Goal: Task Accomplishment & Management: Manage account settings

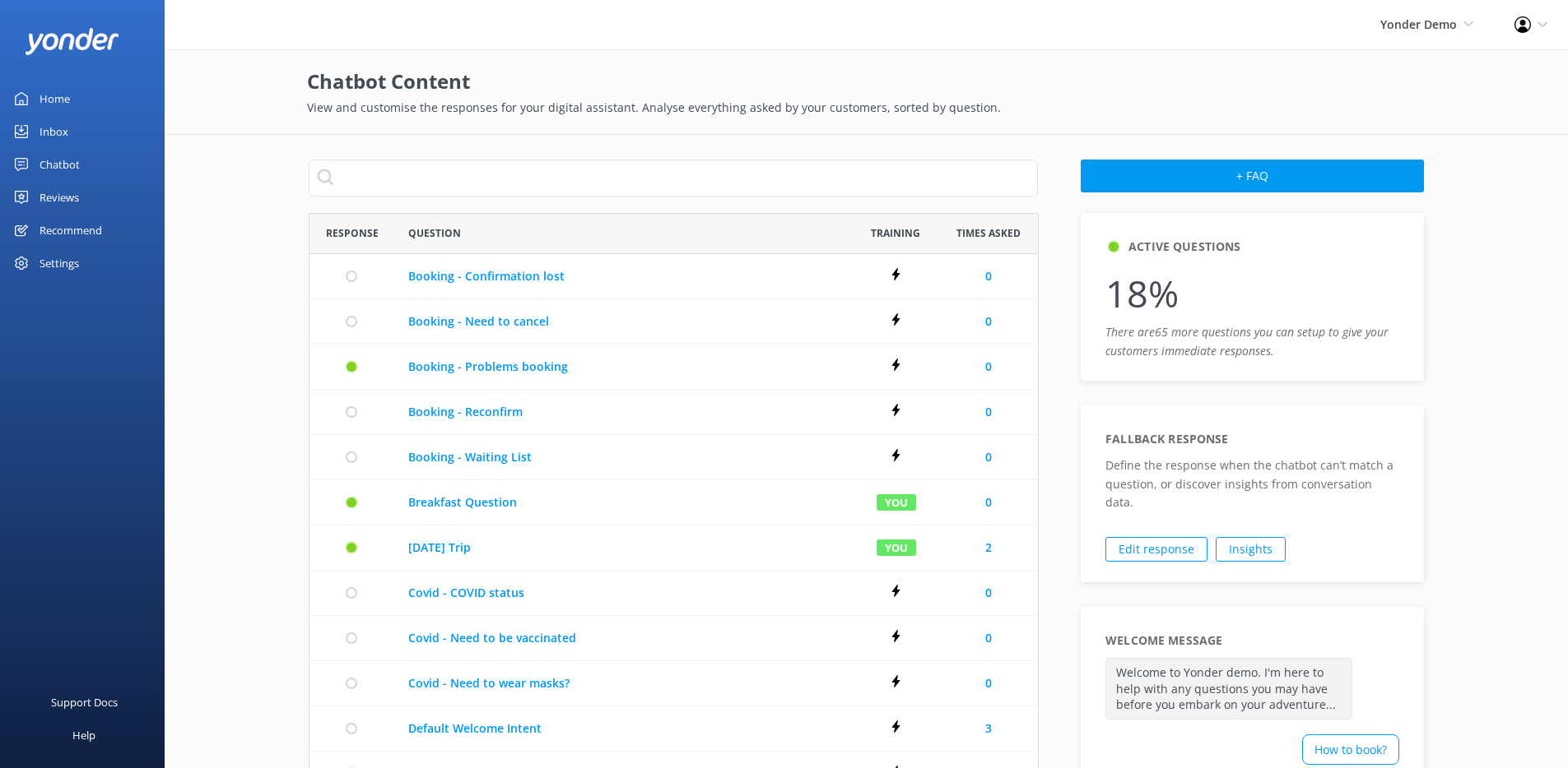
scroll to position [934, 717]
click at [70, 164] on div "Chatbot" at bounding box center [60, 165] width 40 height 33
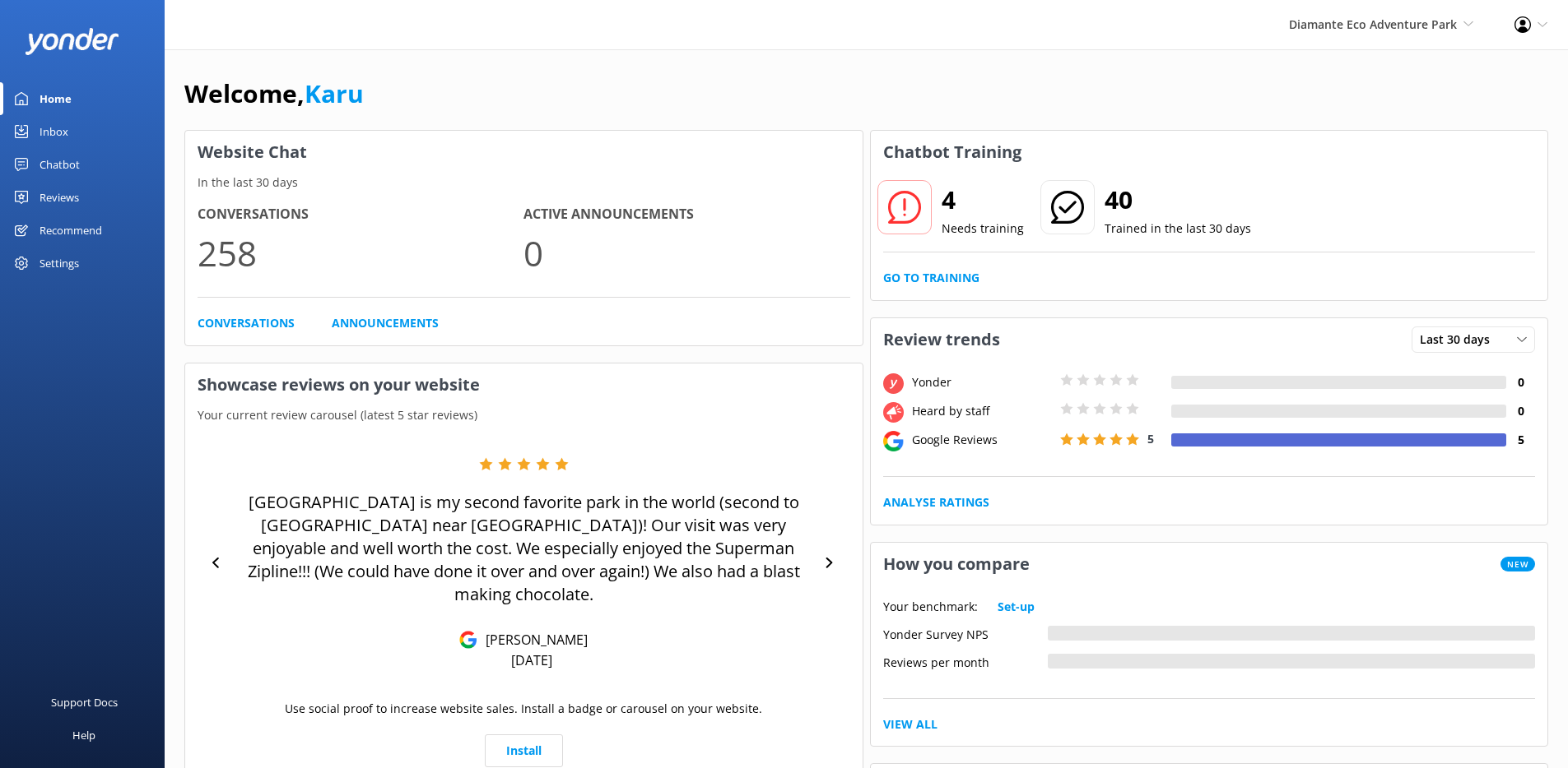
click at [108, 160] on link "Chatbot" at bounding box center [82, 165] width 165 height 33
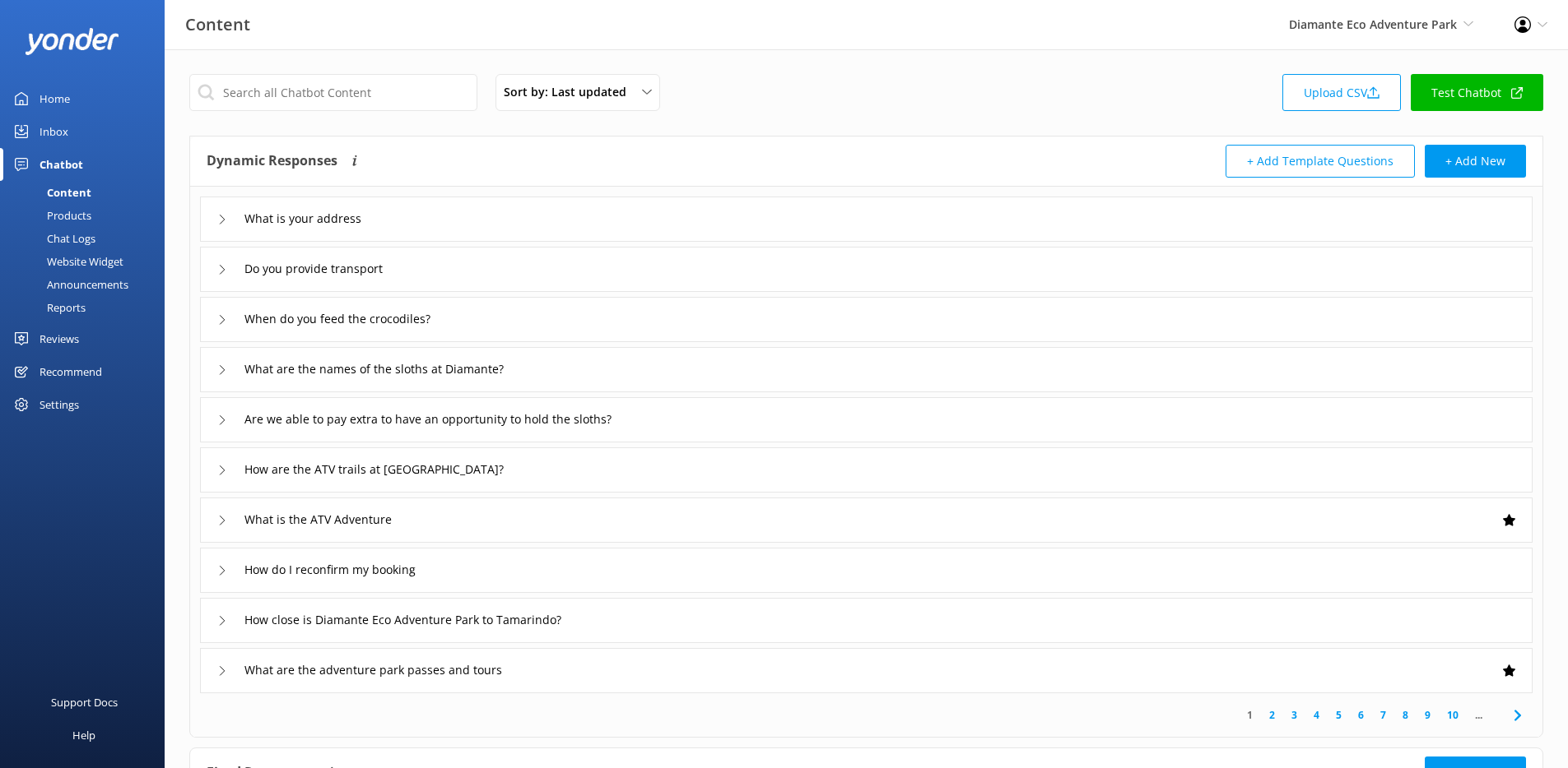
click at [427, 221] on div "What is your address" at bounding box center [866, 219] width 1332 height 45
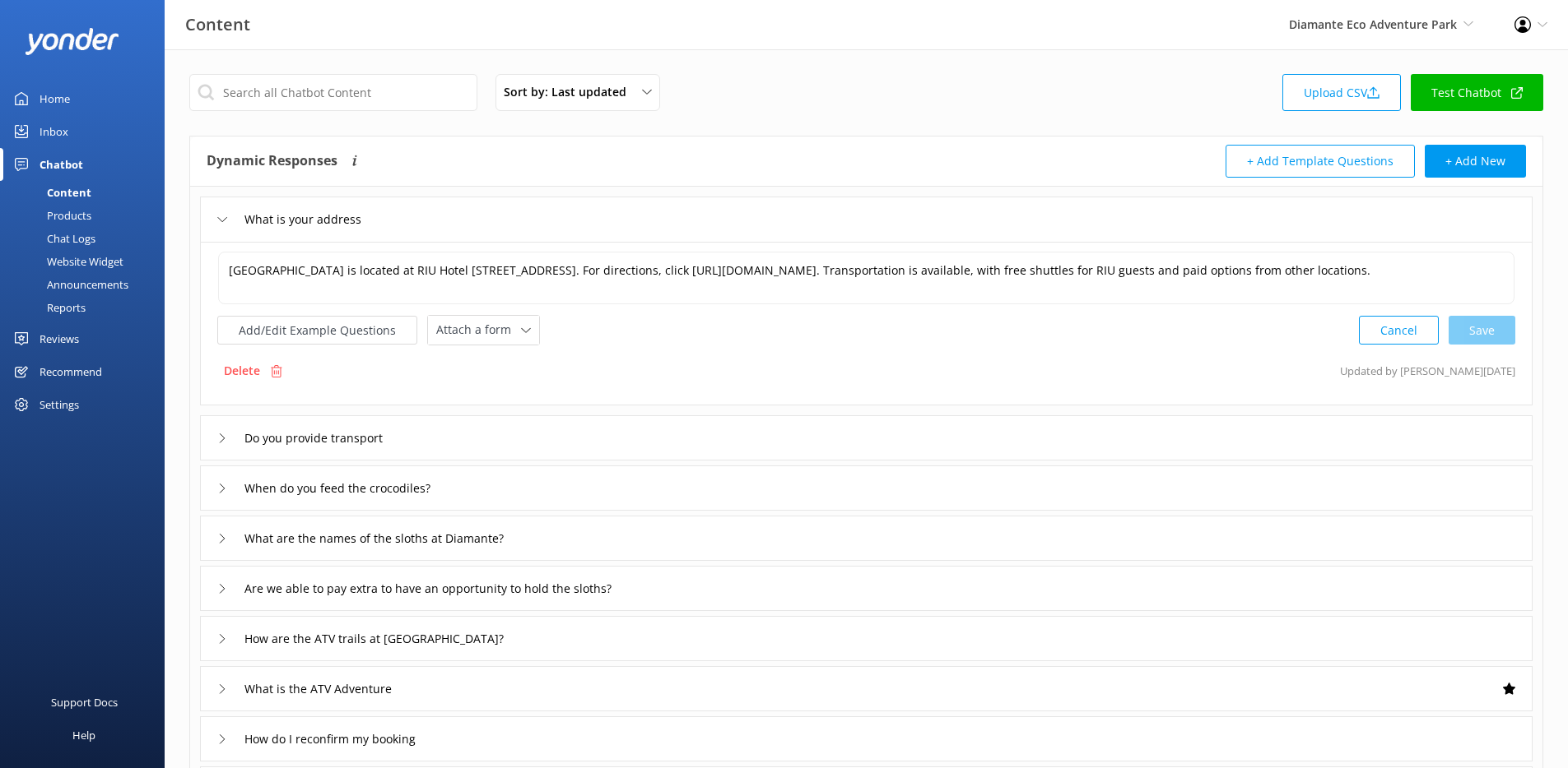
click at [487, 230] on div "What is your address" at bounding box center [866, 219] width 1332 height 45
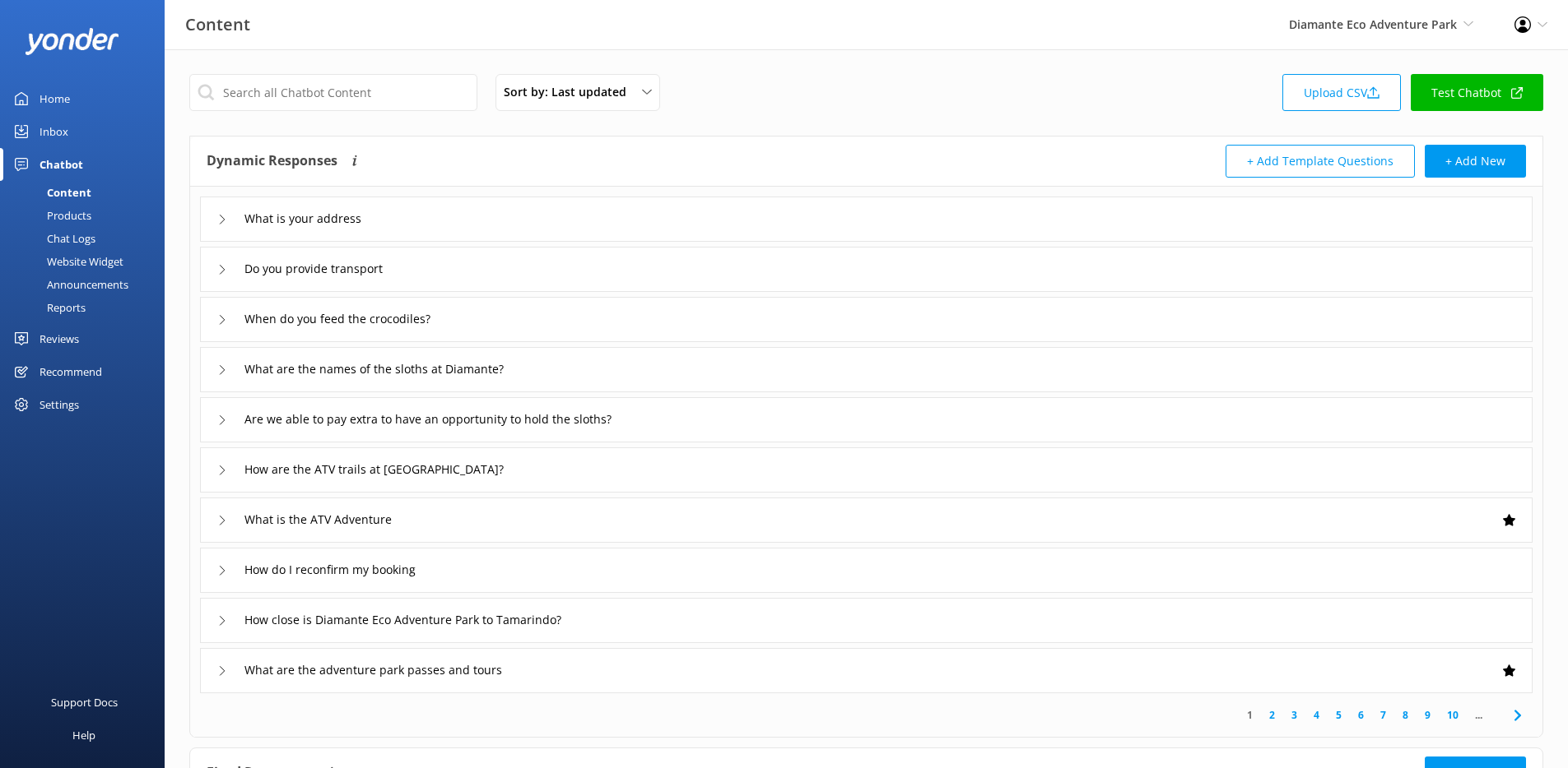
click at [101, 261] on div "Website Widget" at bounding box center [66, 261] width 113 height 23
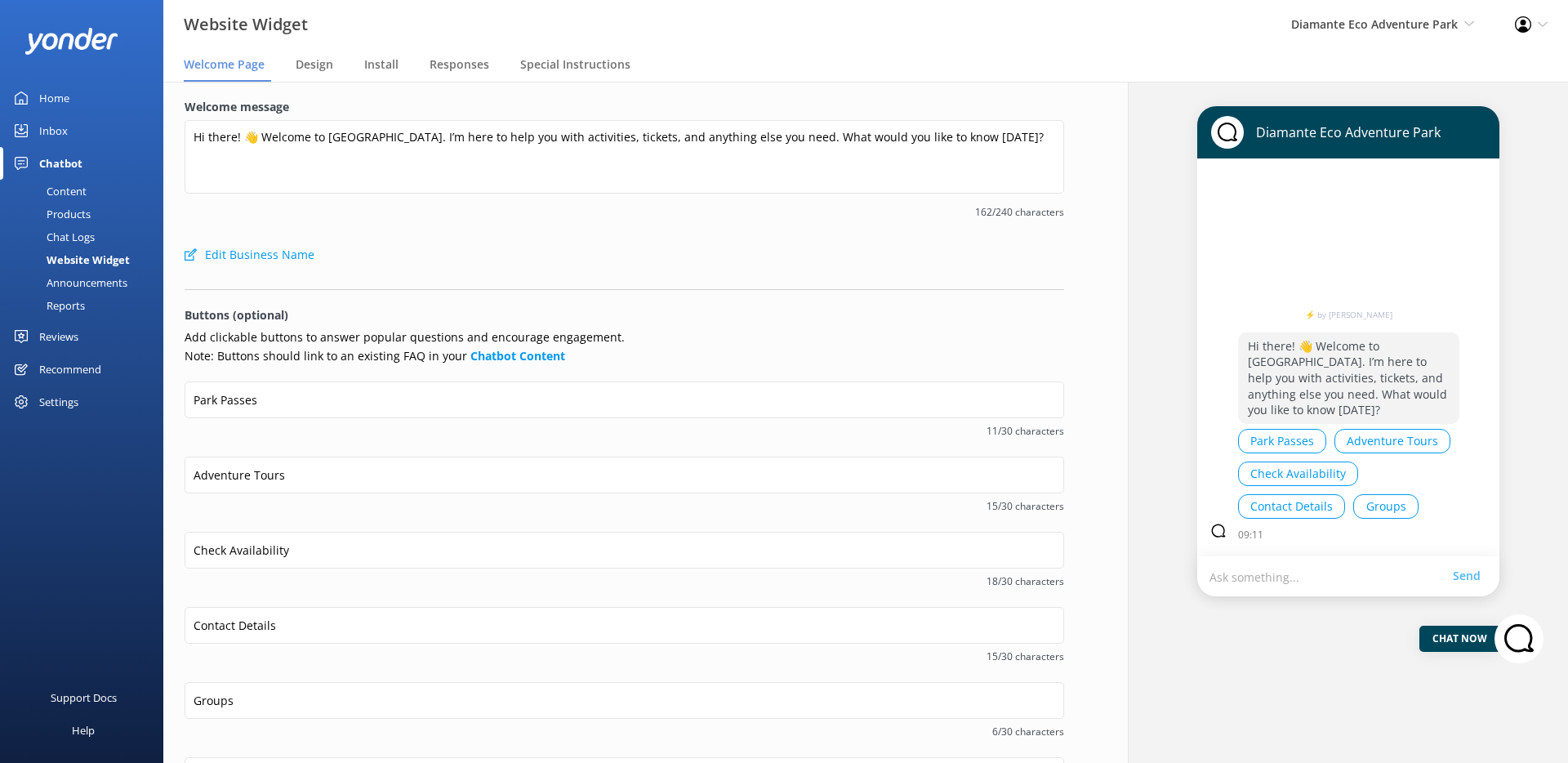
click at [85, 284] on div "Announcements" at bounding box center [68, 282] width 118 height 23
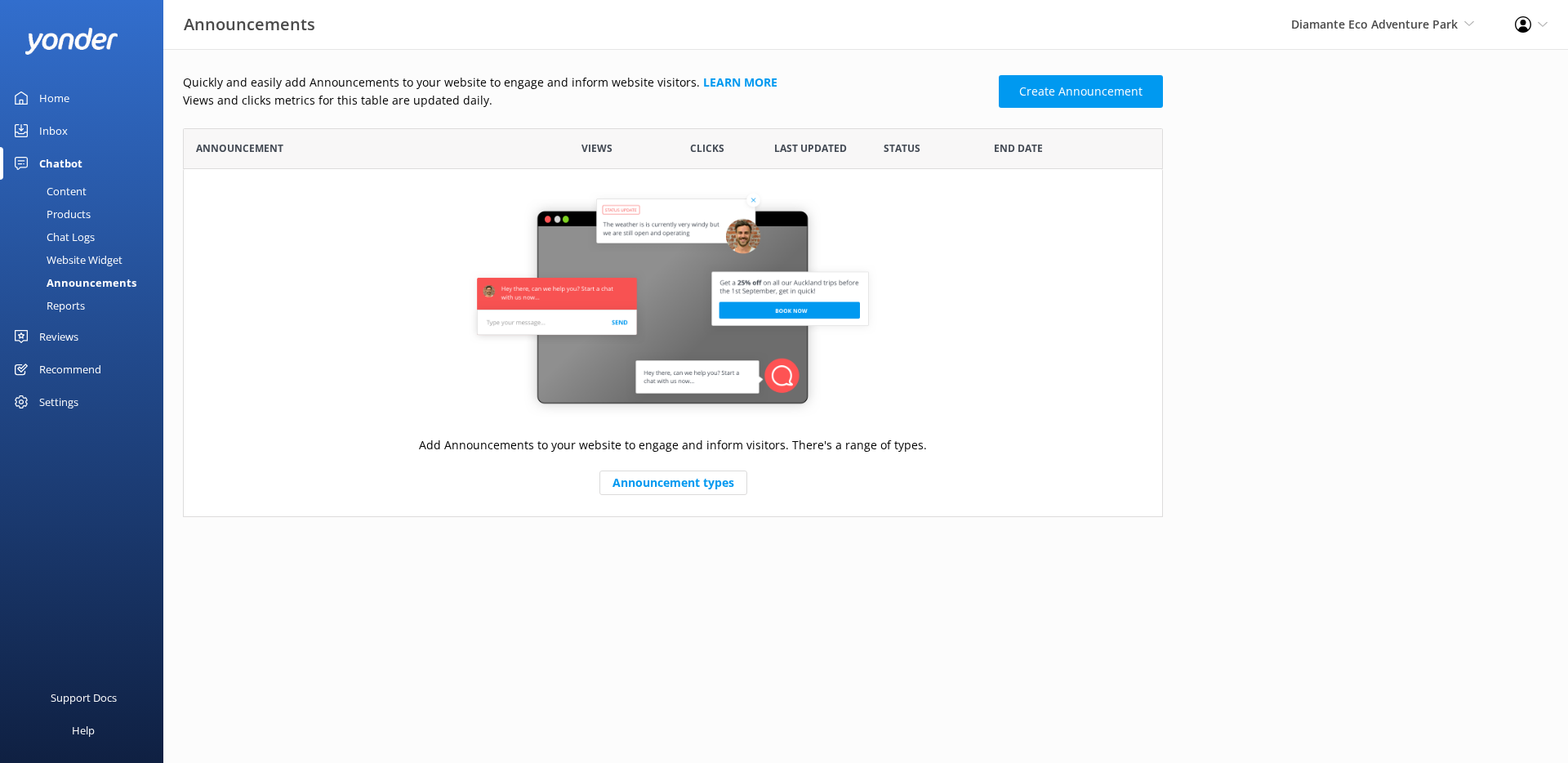
scroll to position [376, 968]
click at [1375, 38] on div "Diamante Eco Adventure Park GoSkydive New Zealand Yonder Yonder Demo Failed Acc…" at bounding box center [1383, 25] width 224 height 49
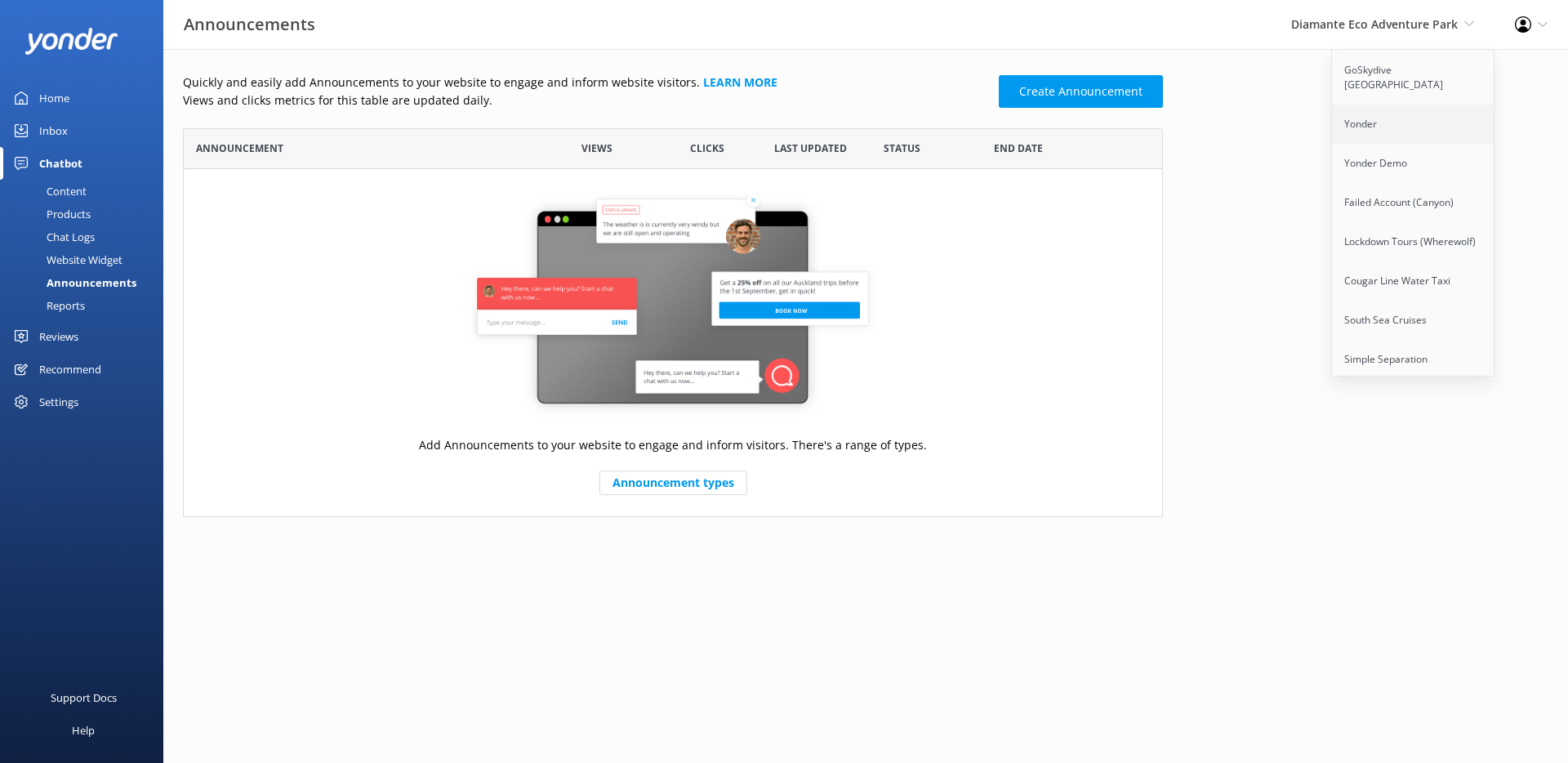
click at [1365, 104] on link "Yonder" at bounding box center [1414, 123] width 163 height 39
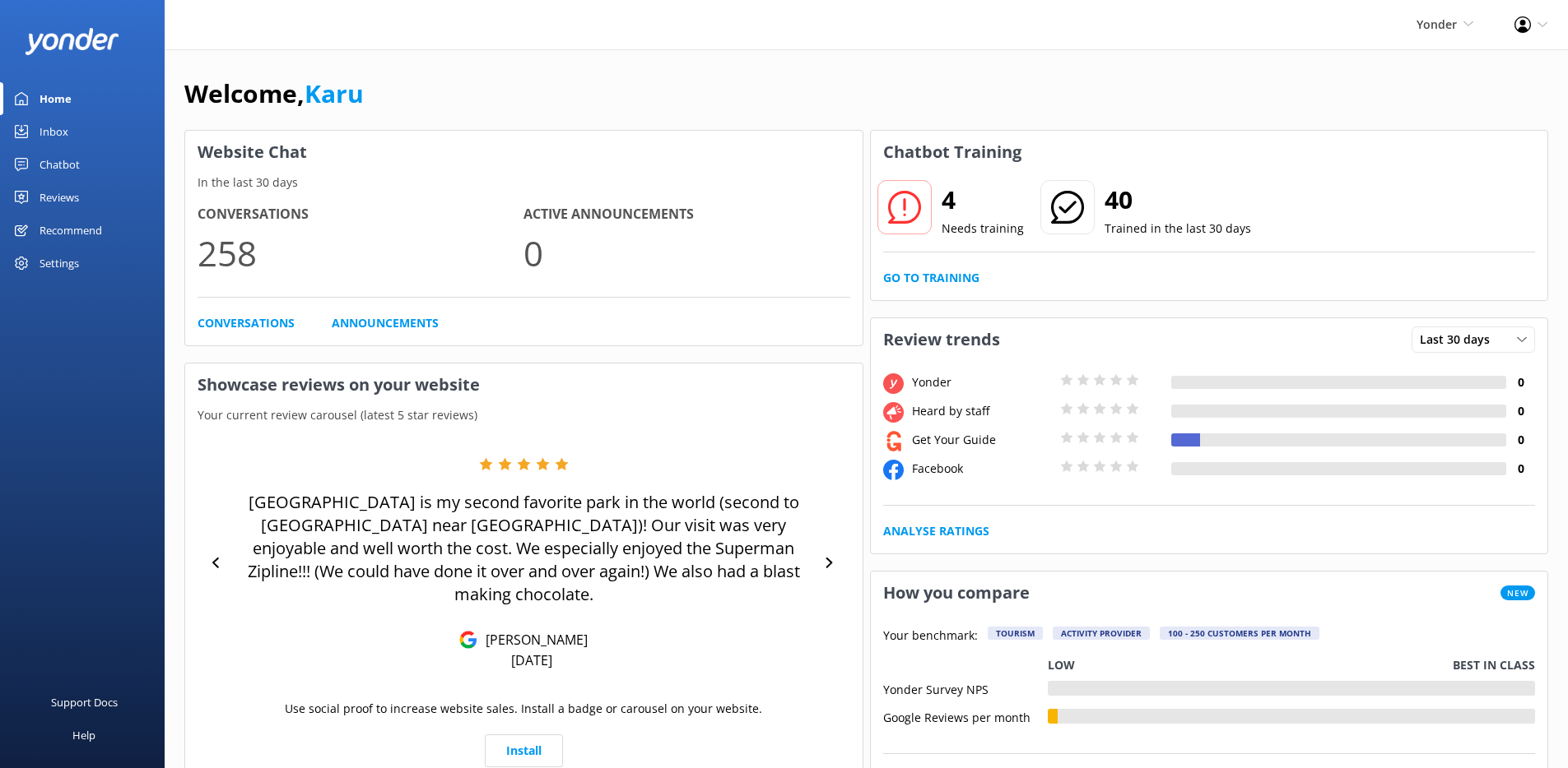
click at [82, 166] on link "Chatbot" at bounding box center [82, 165] width 165 height 33
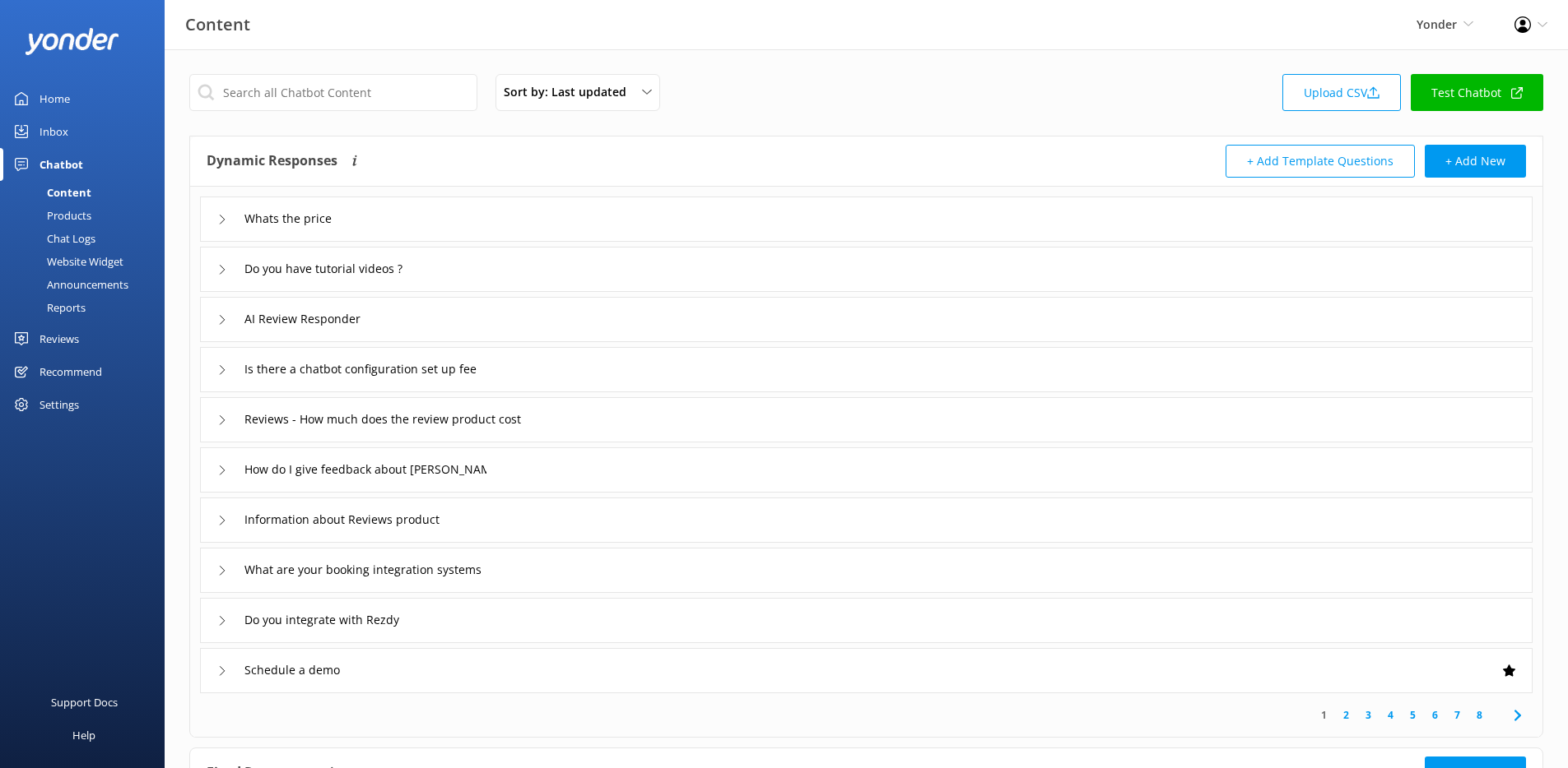
click at [86, 283] on div "Announcements" at bounding box center [69, 284] width 119 height 23
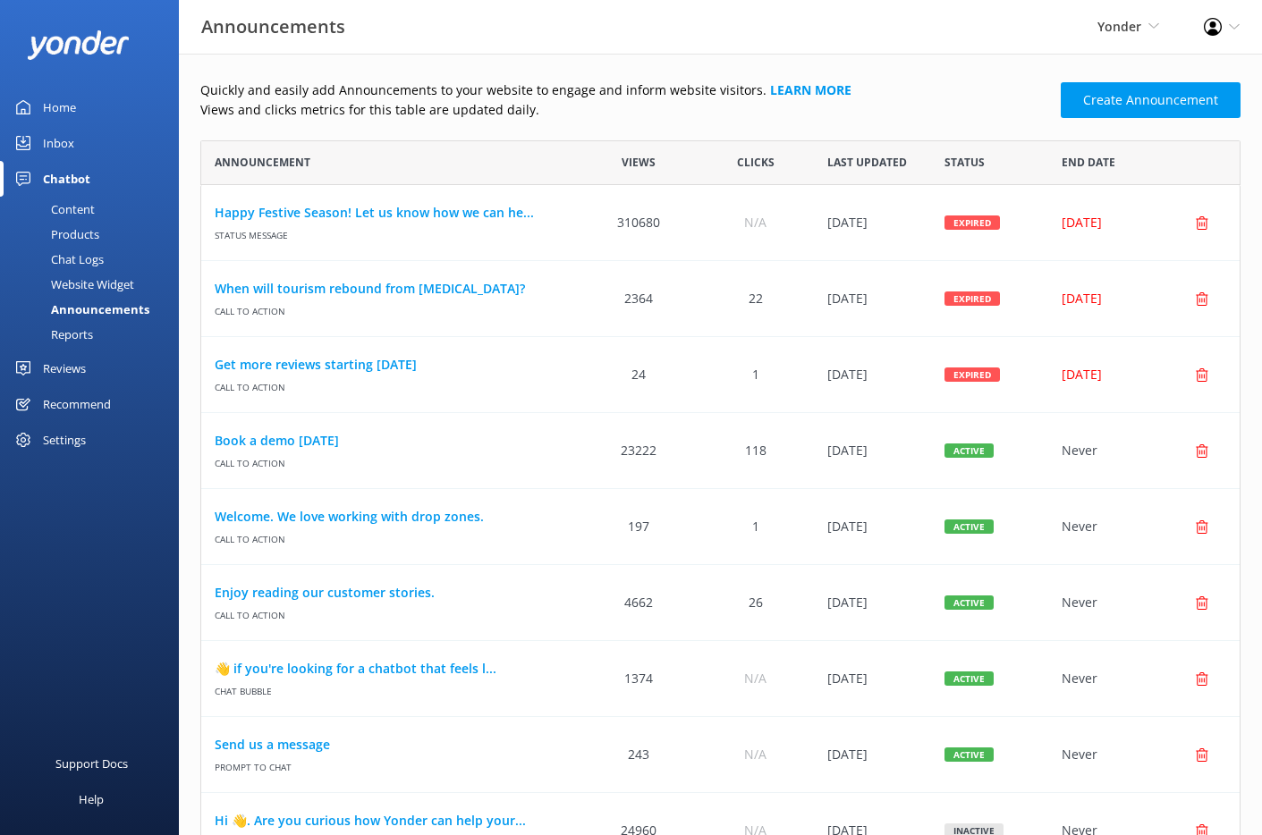
scroll to position [1249, 1027]
click at [318, 212] on link "Happy Festive Season! Let us know how we can he..." at bounding box center [391, 213] width 352 height 20
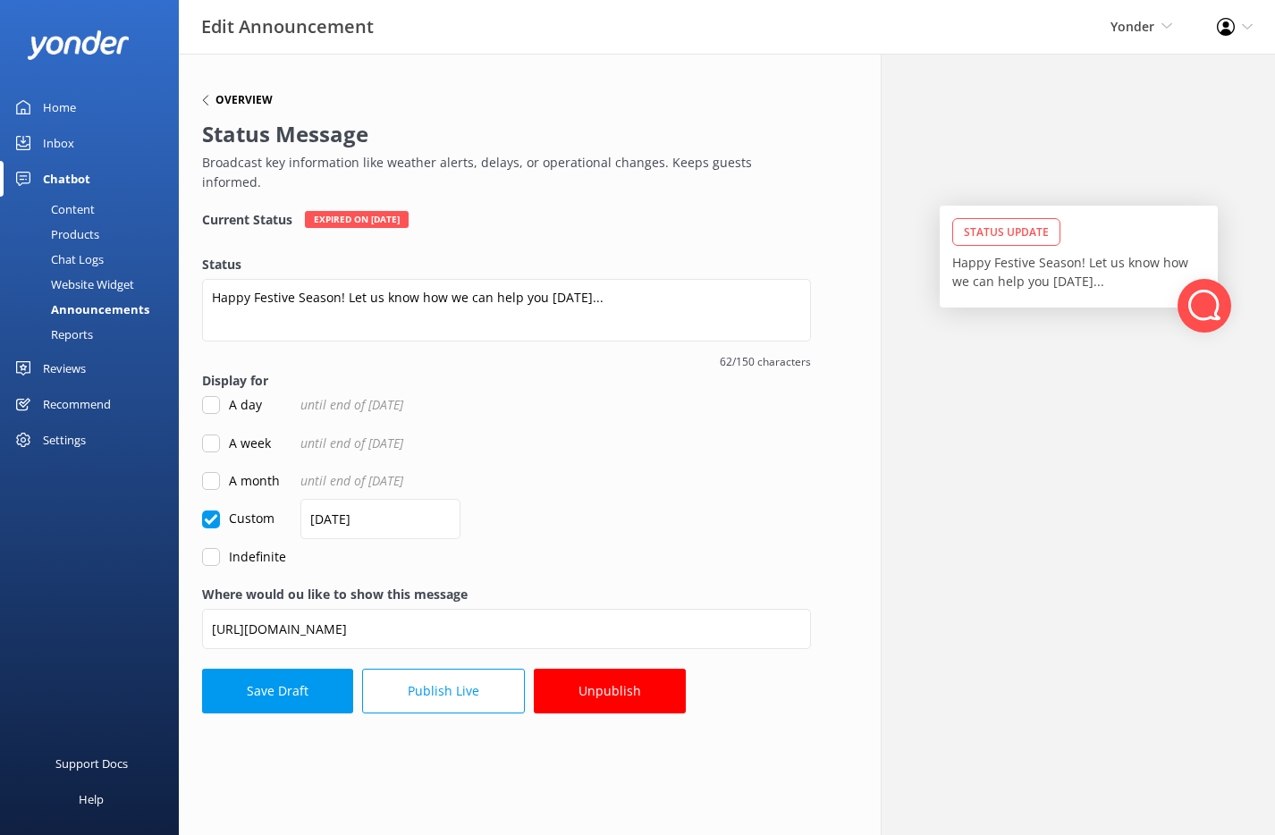
click at [233, 96] on h6 "Overview" at bounding box center [244, 100] width 57 height 11
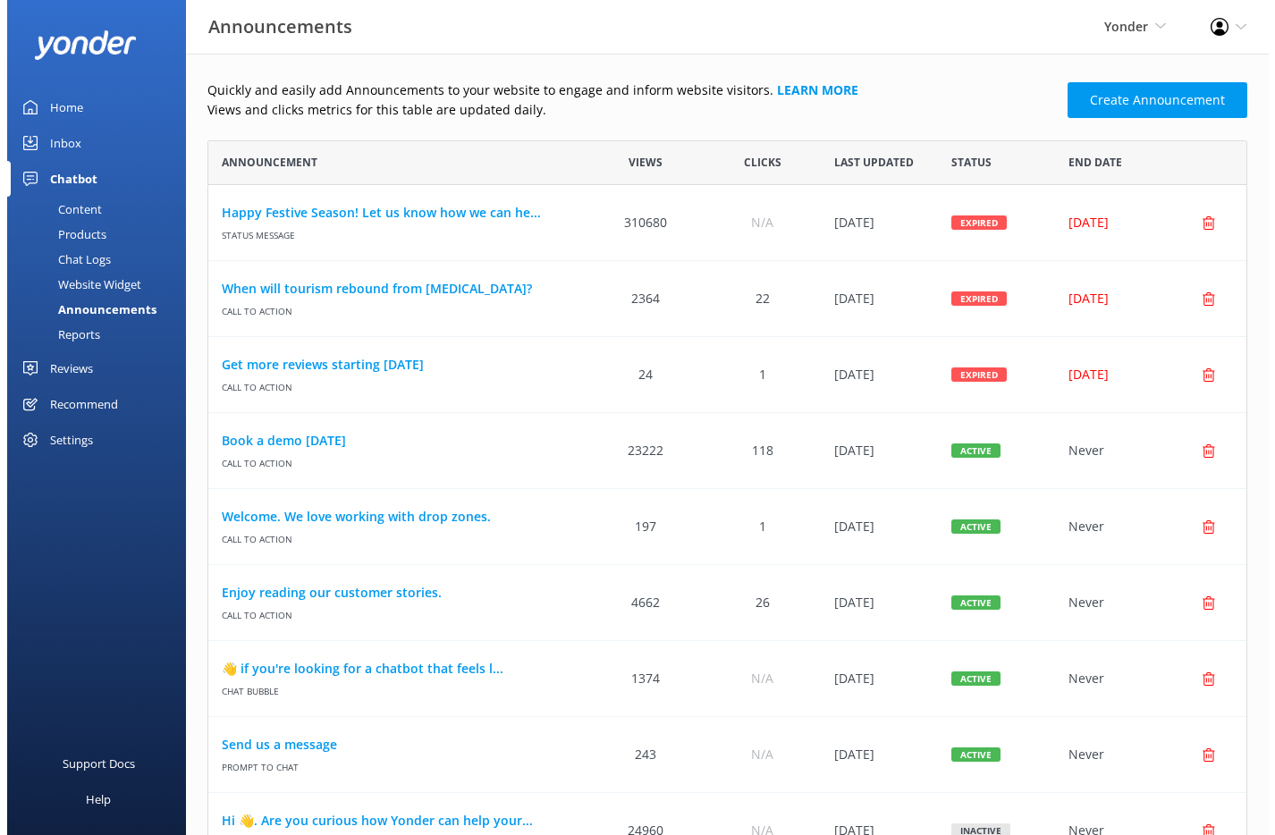
scroll to position [1249, 1027]
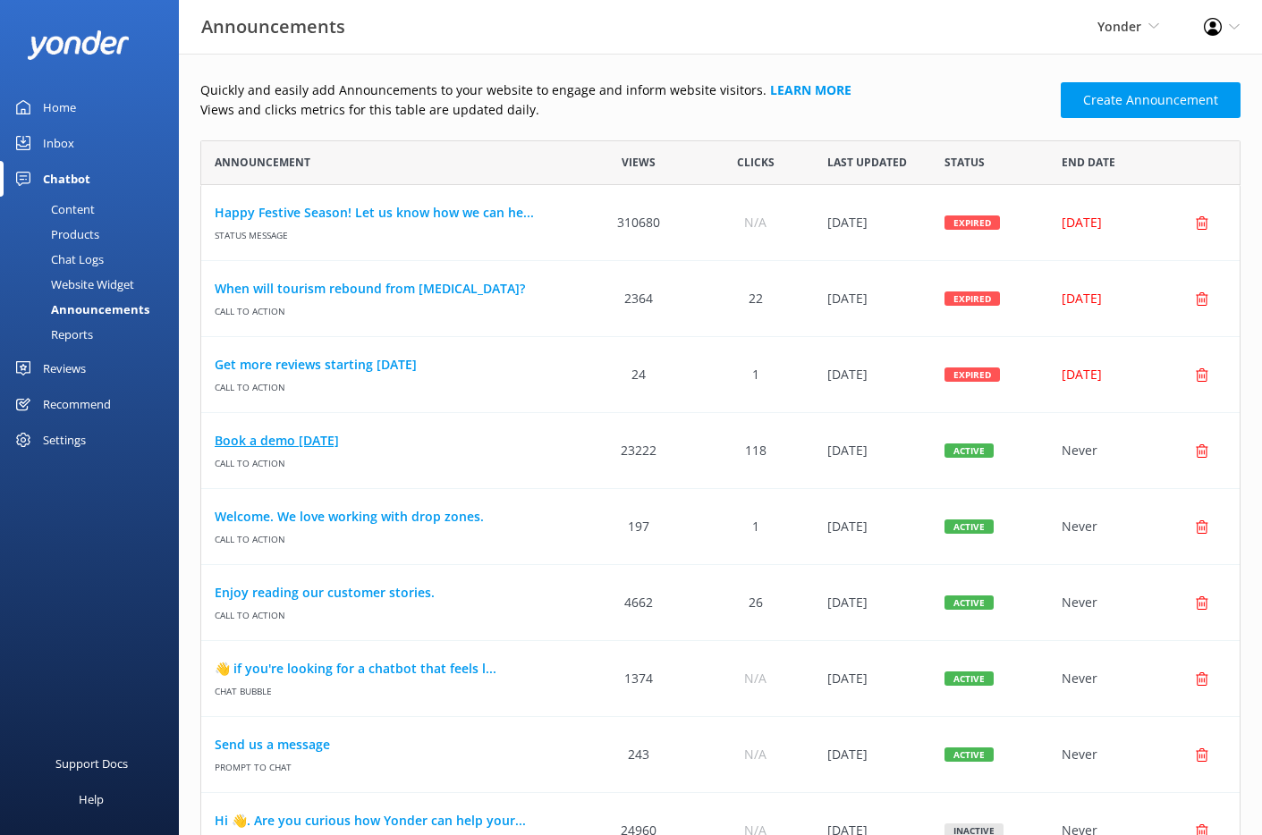
click at [341, 443] on link "Book a demo today" at bounding box center [391, 441] width 352 height 20
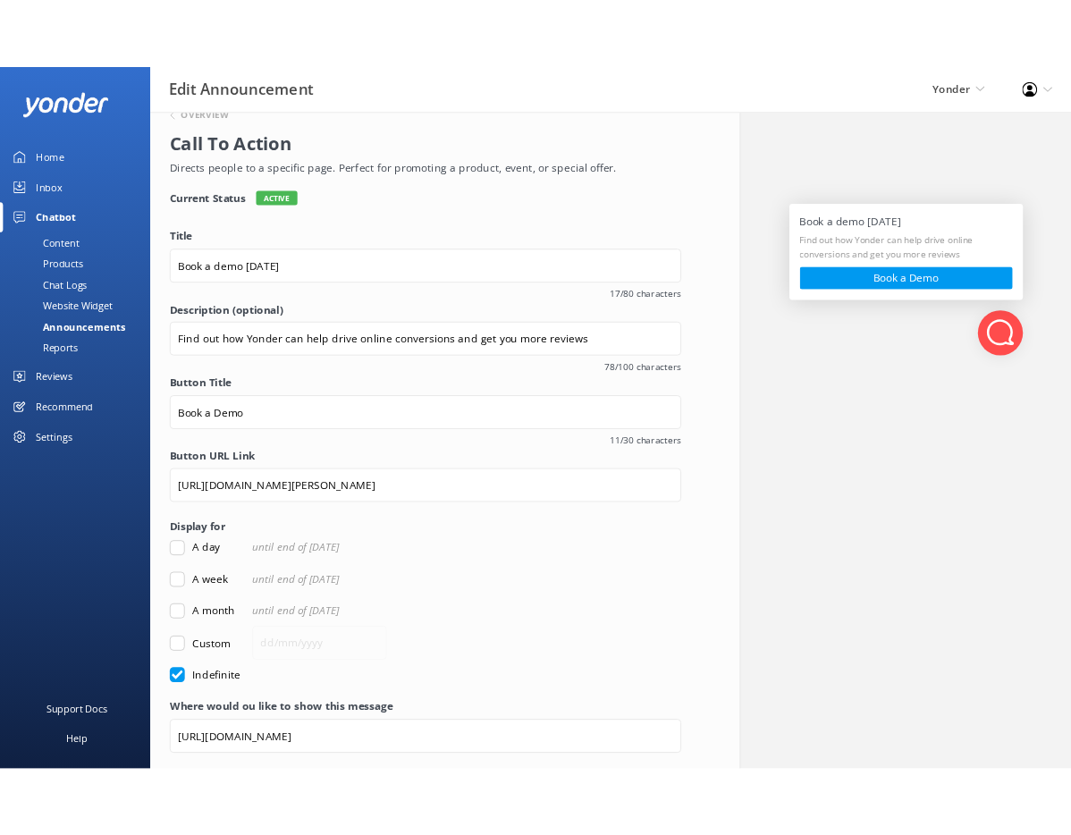
scroll to position [115, 0]
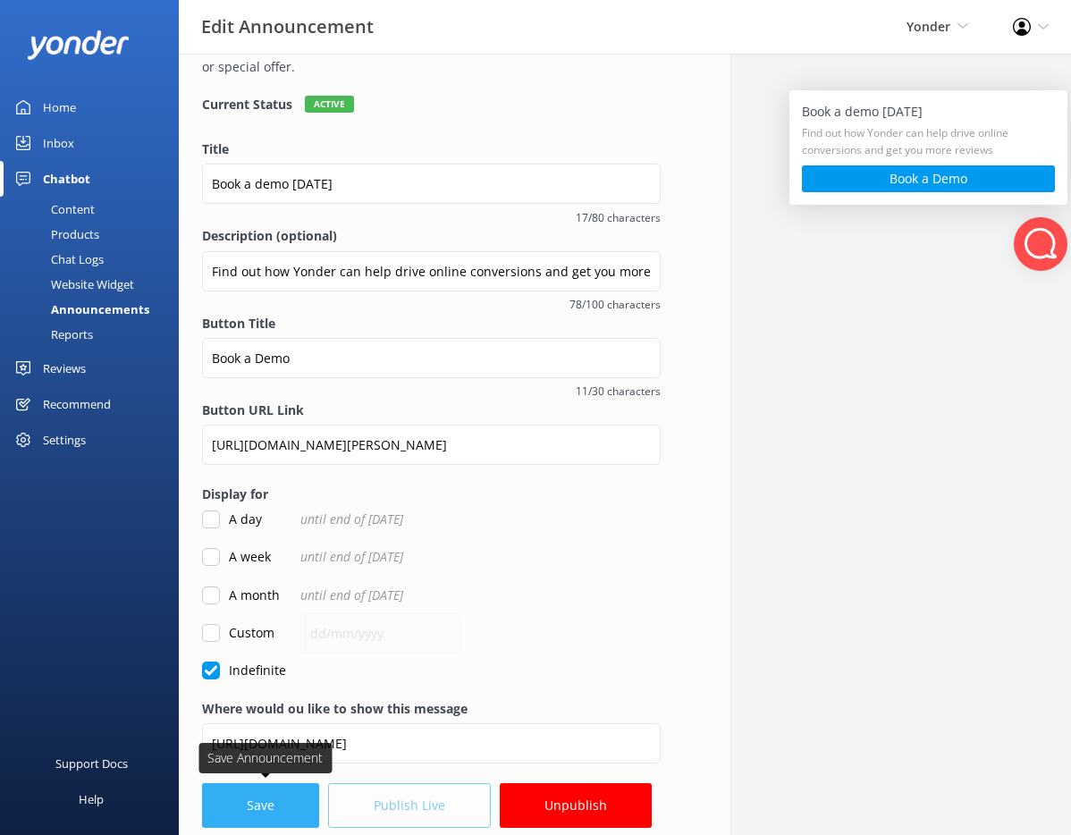
click at [242, 815] on button "Save" at bounding box center [260, 805] width 117 height 45
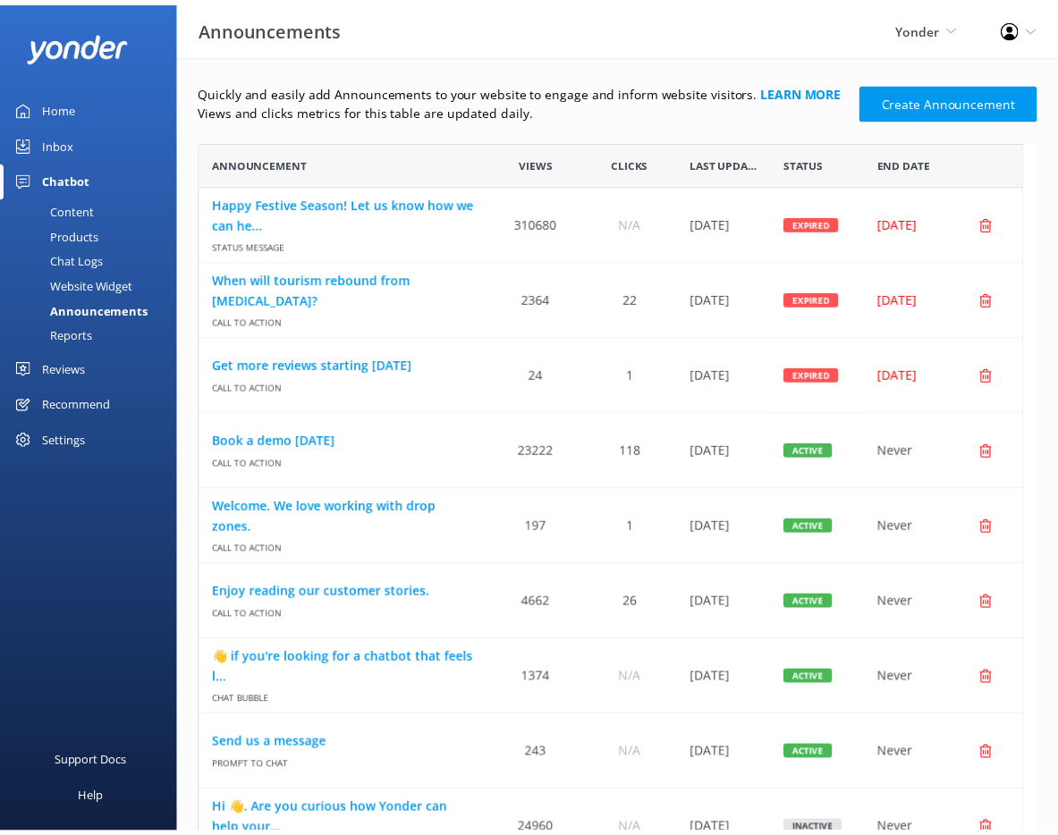
scroll to position [14, 14]
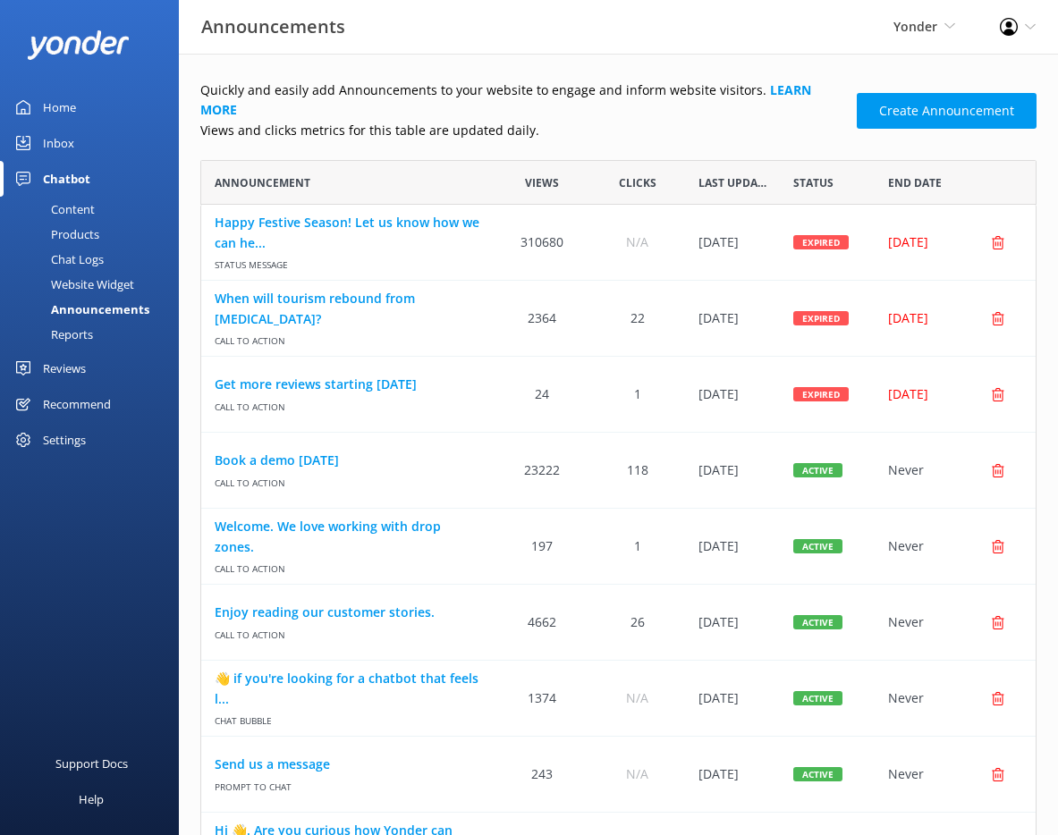
click at [281, 471] on span "Call to action" at bounding box center [348, 480] width 267 height 19
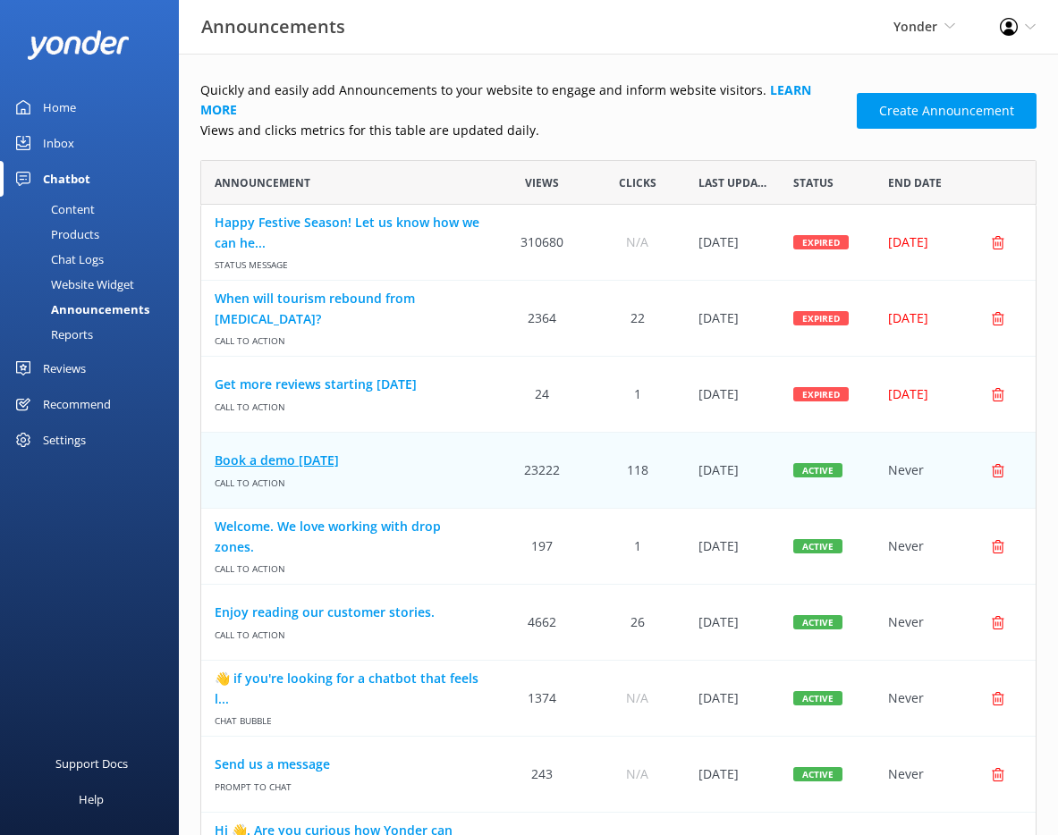
click at [284, 451] on link "Book a demo today" at bounding box center [348, 461] width 267 height 20
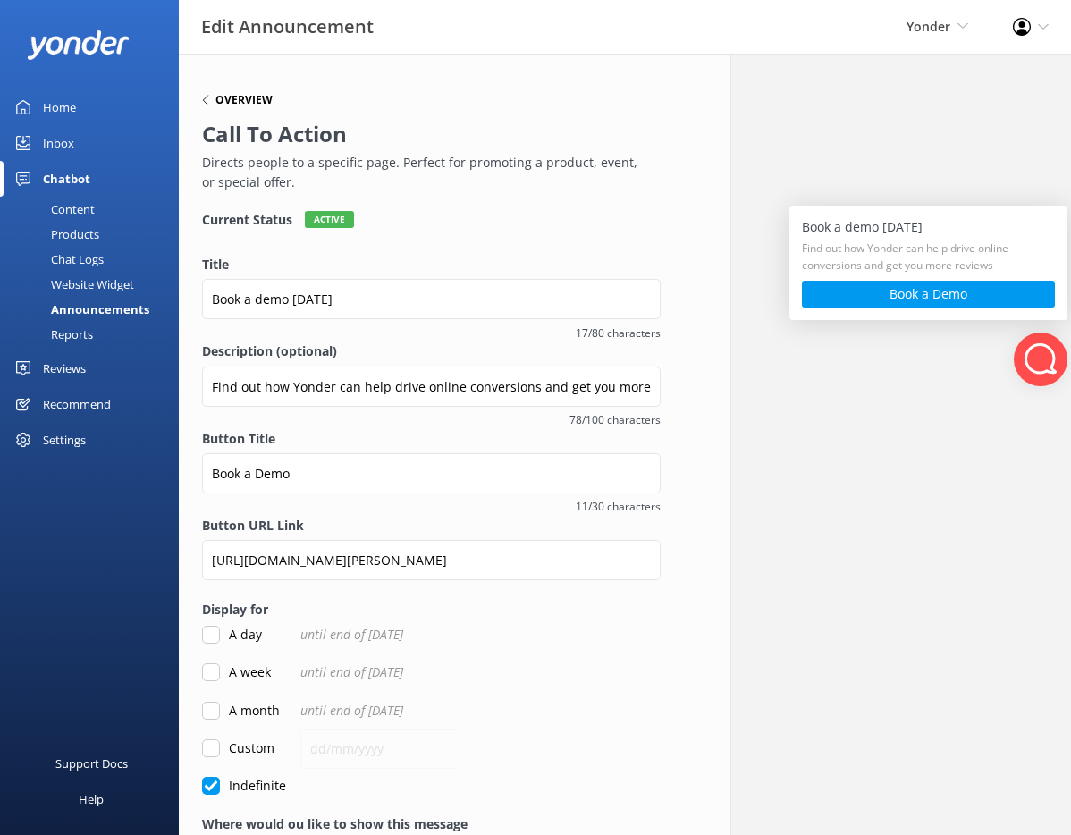
click at [258, 95] on h6 "Overview" at bounding box center [244, 100] width 57 height 11
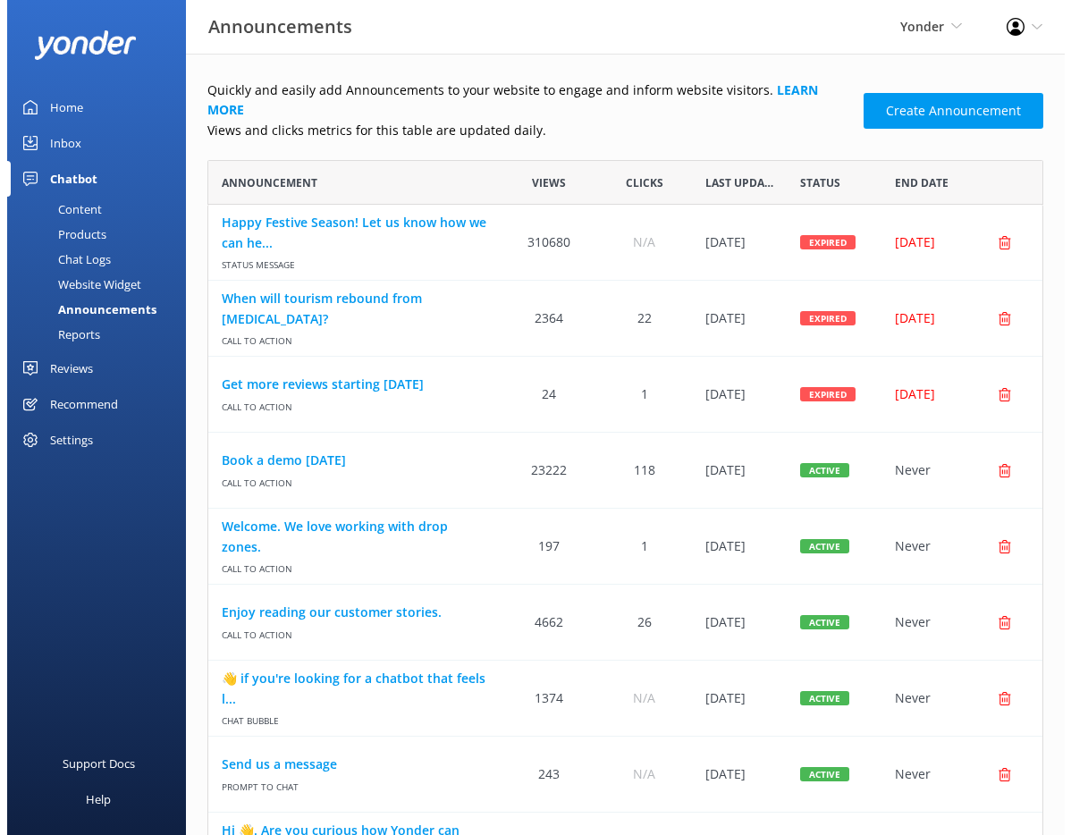
scroll to position [1249, 823]
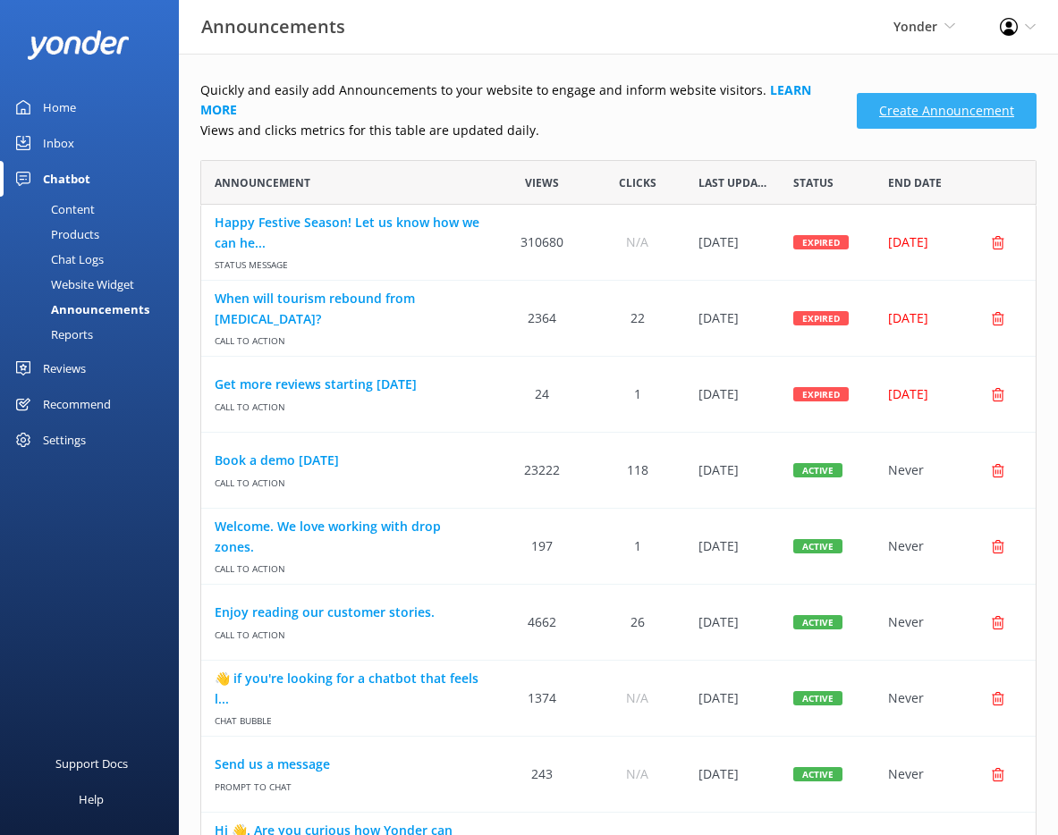
click at [927, 95] on link "Create Announcement" at bounding box center [947, 111] width 180 height 36
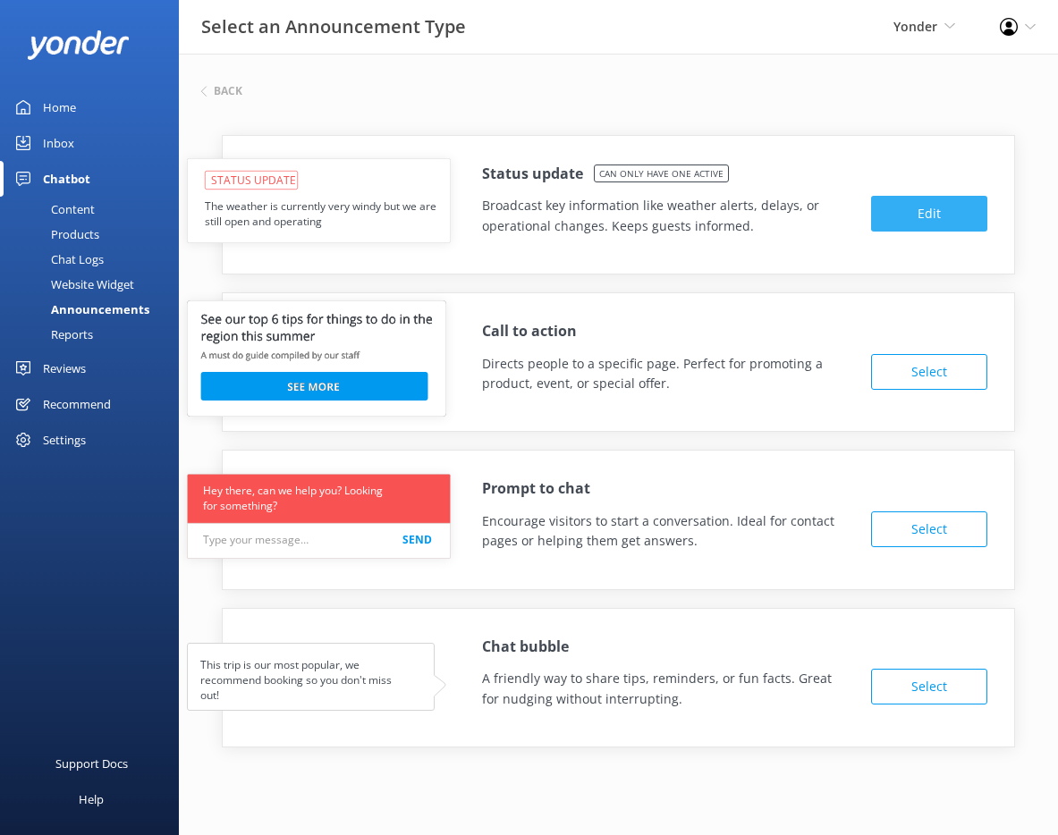
click at [907, 206] on button "Edit" at bounding box center [929, 214] width 116 height 36
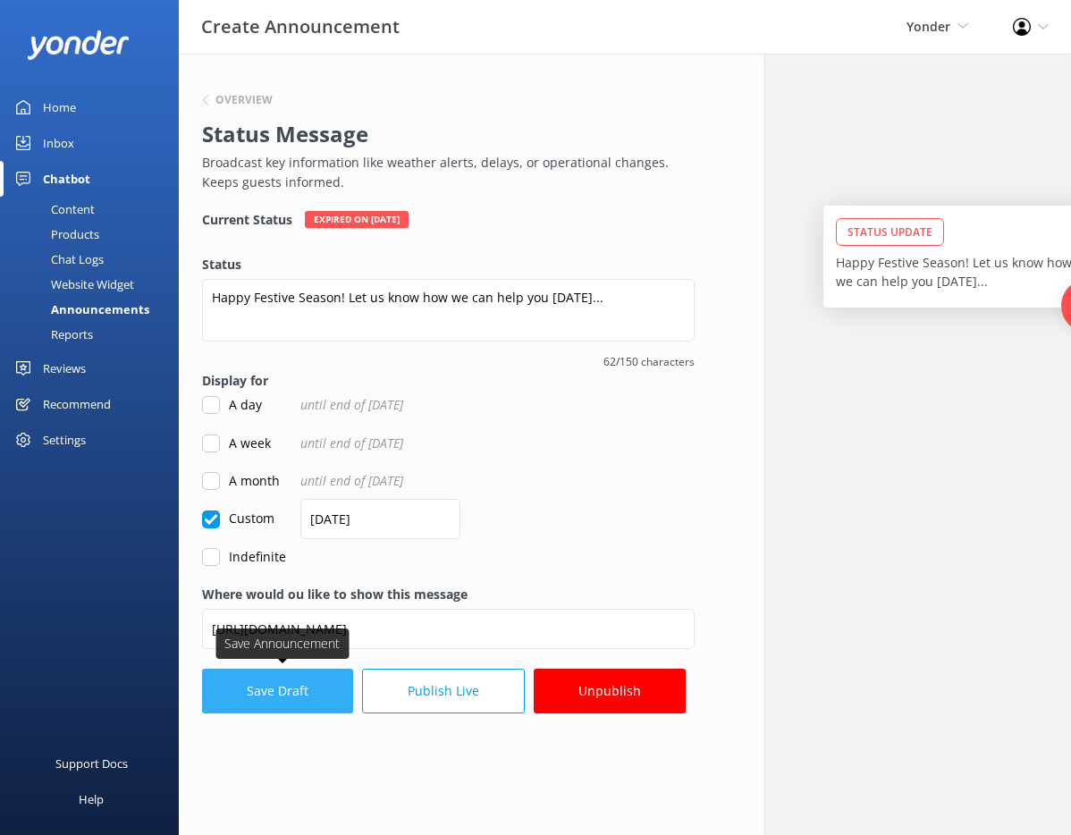
click at [319, 700] on button "Save Draft" at bounding box center [277, 691] width 151 height 45
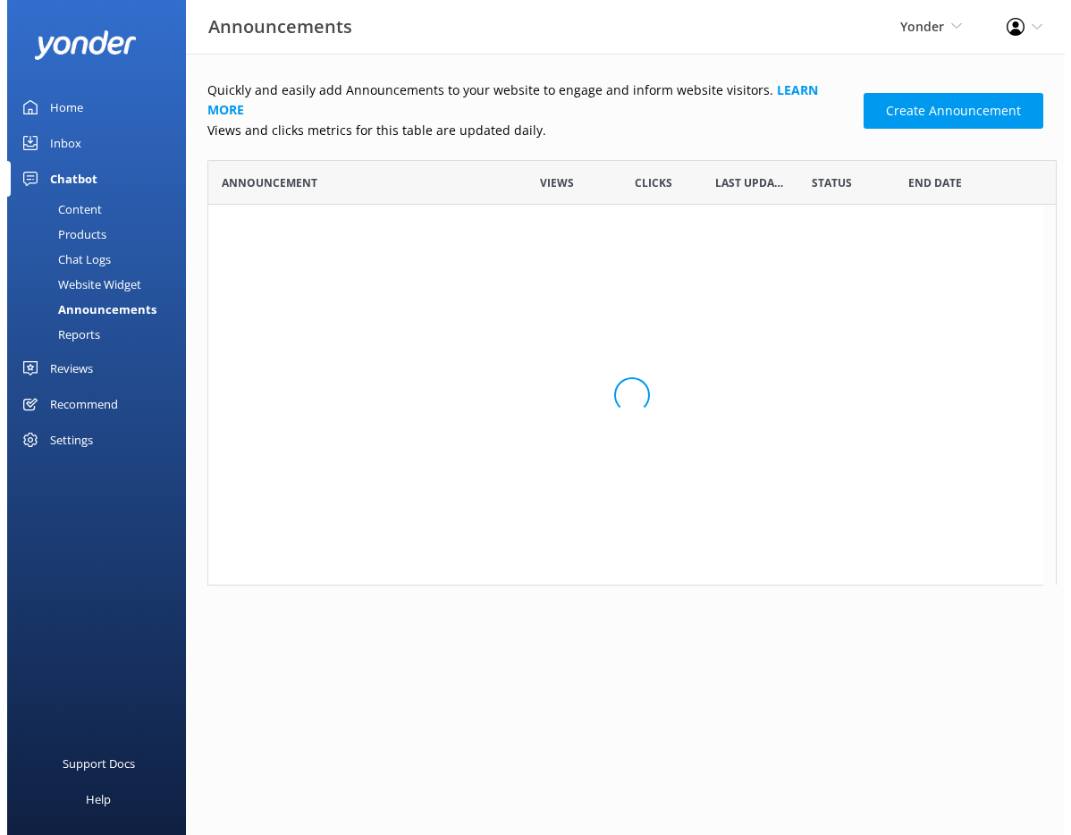
scroll to position [14, 14]
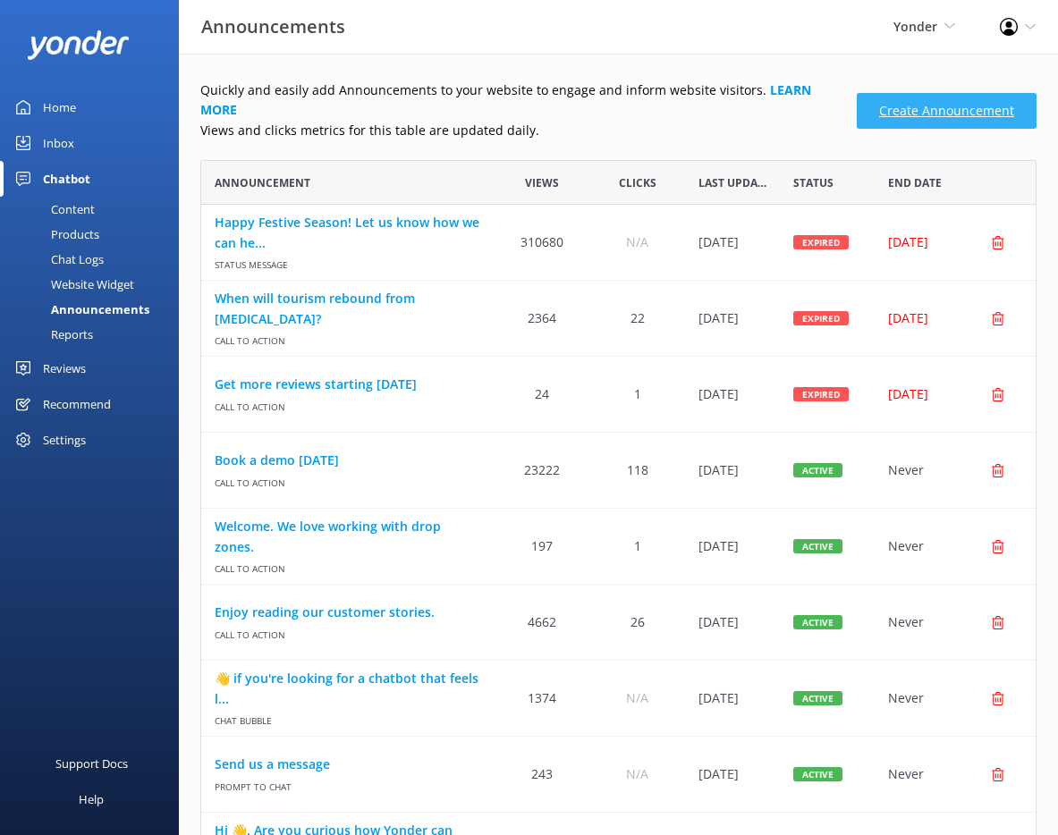
click at [905, 95] on link "Create Announcement" at bounding box center [947, 111] width 180 height 36
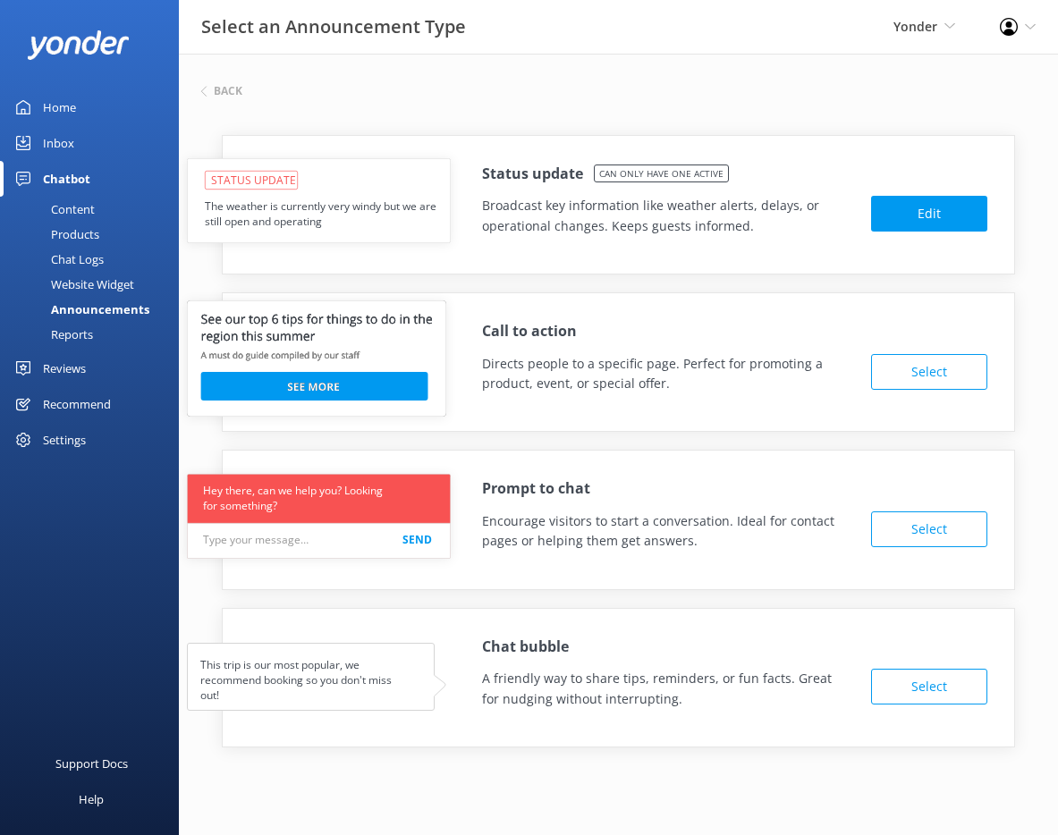
click at [922, 696] on button "Select" at bounding box center [929, 687] width 116 height 36
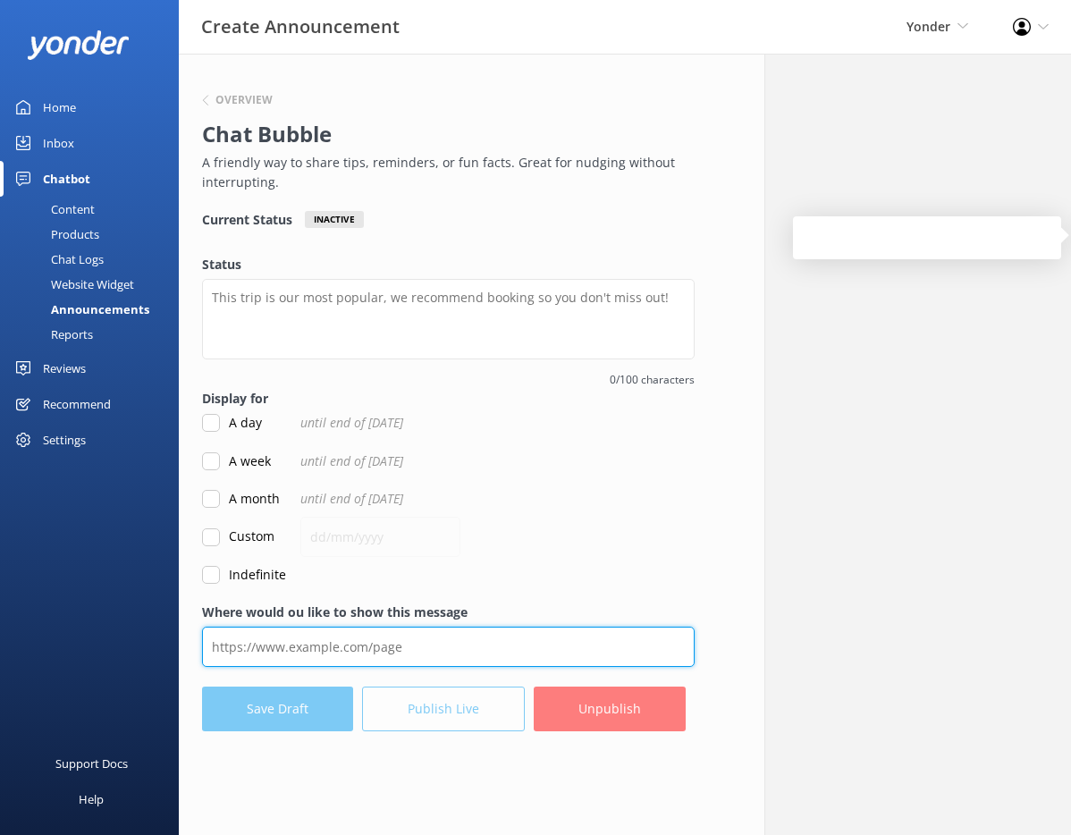
click at [530, 654] on input "Where would ou like to show this message" at bounding box center [448, 647] width 493 height 40
type input "https://iris-mustard-rjlg.squarespace.com/"
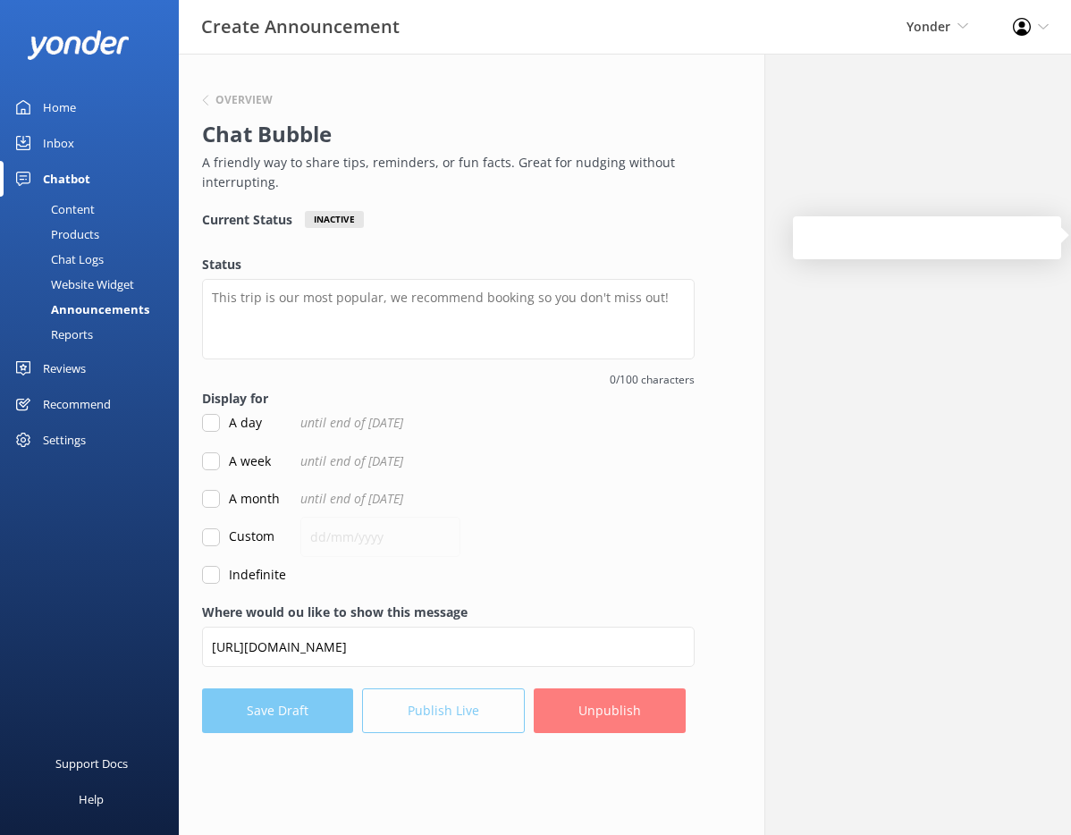
click at [213, 426] on input "A day" at bounding box center [211, 423] width 18 height 18
checkbox input "true"
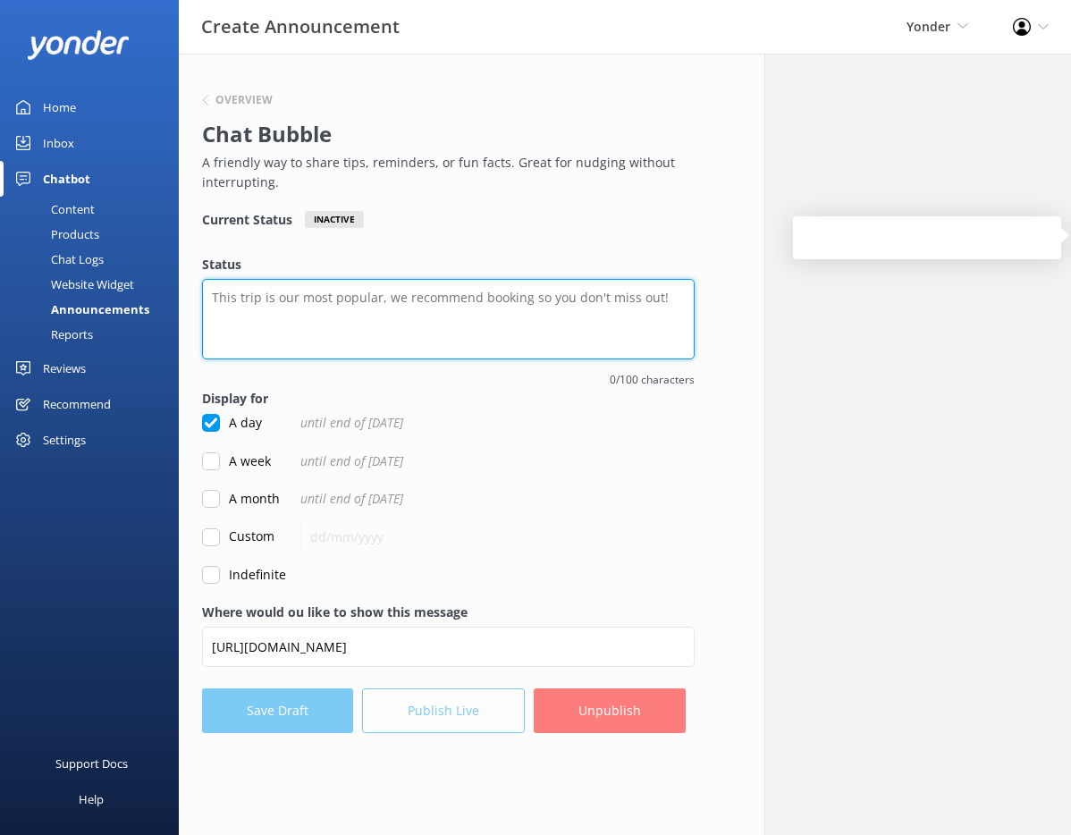
click at [263, 333] on textarea "Status" at bounding box center [448, 319] width 493 height 80
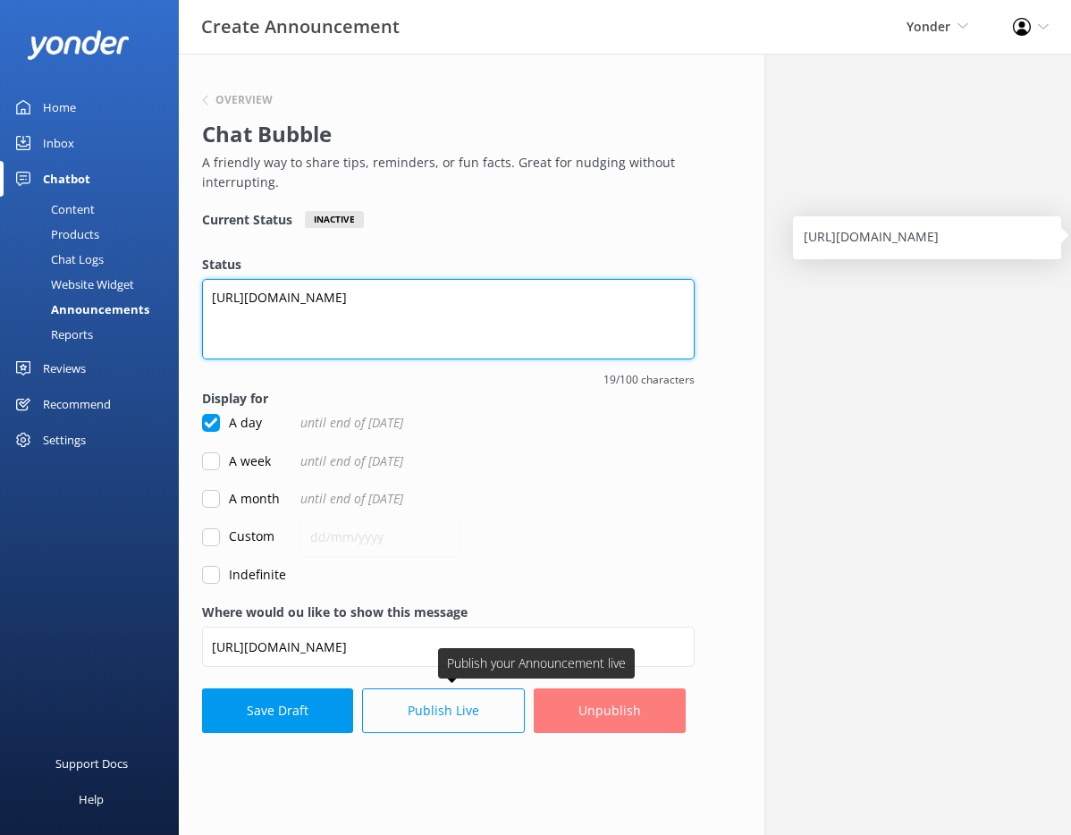
type textarea "http://www.test.com"
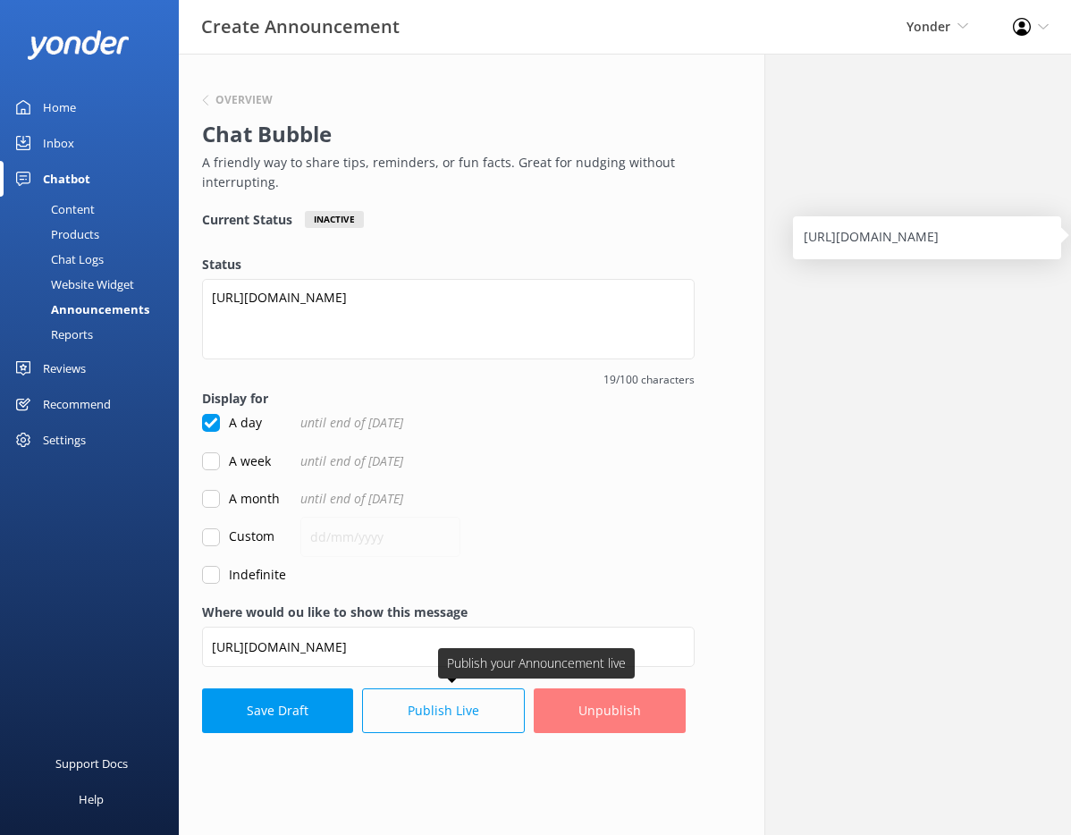
click at [434, 725] on button "Publish Live" at bounding box center [443, 711] width 163 height 45
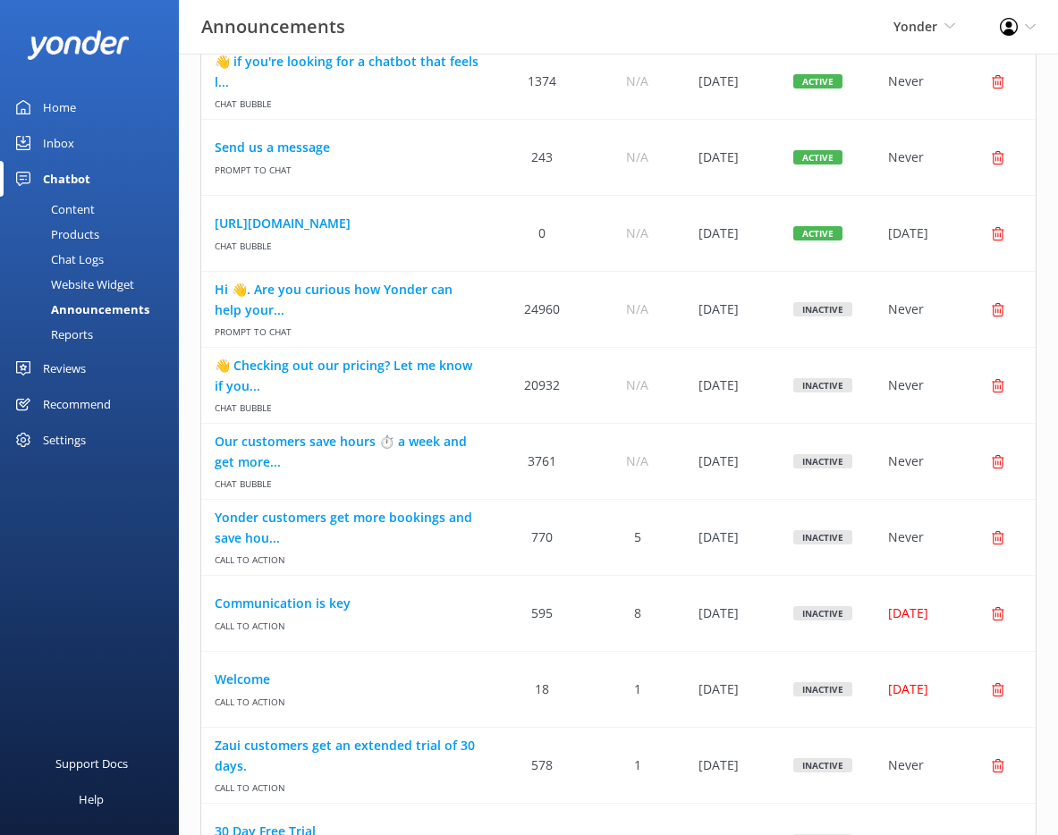
scroll to position [601, 0]
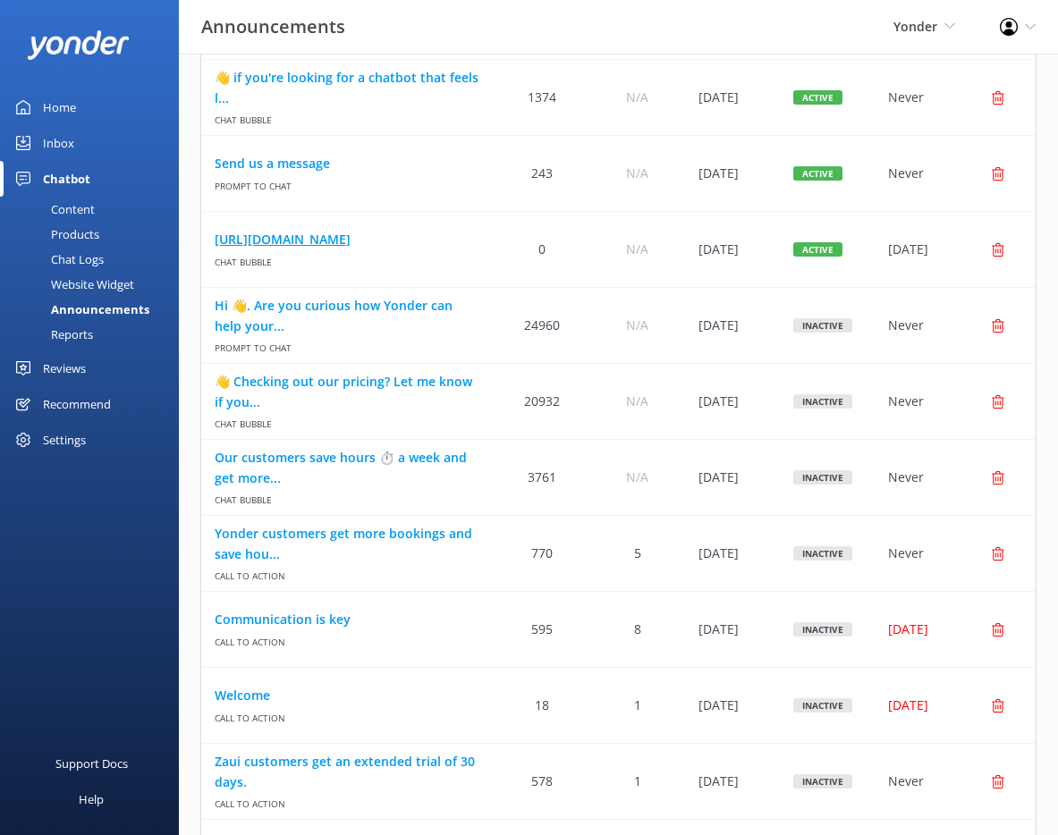
click at [326, 230] on link "http://www.test.com" at bounding box center [348, 240] width 267 height 20
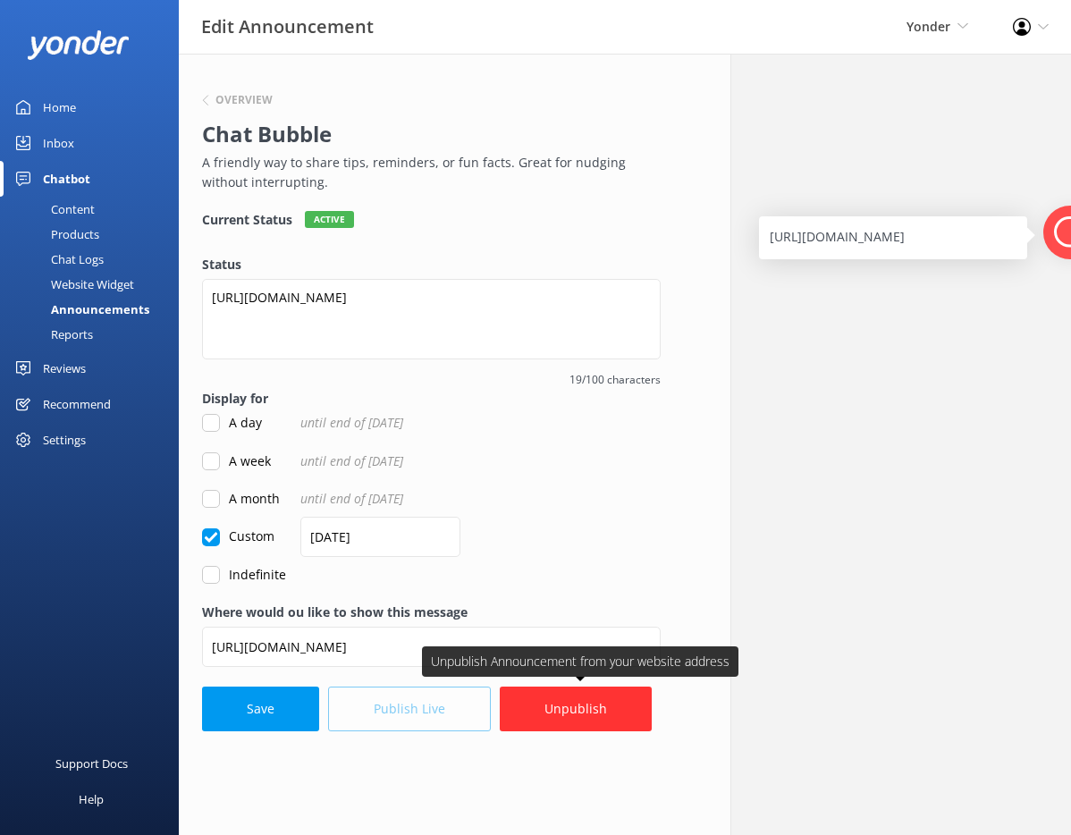
click at [553, 717] on button "Unpublish" at bounding box center [576, 709] width 152 height 45
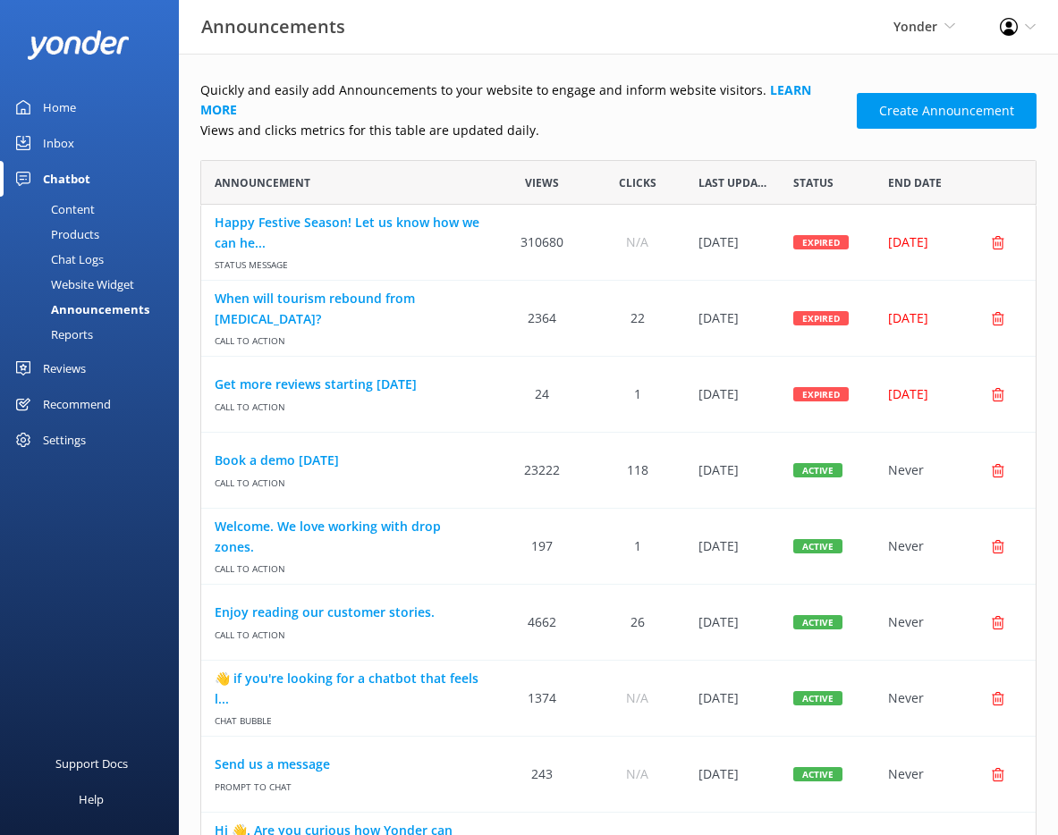
scroll to position [755, 0]
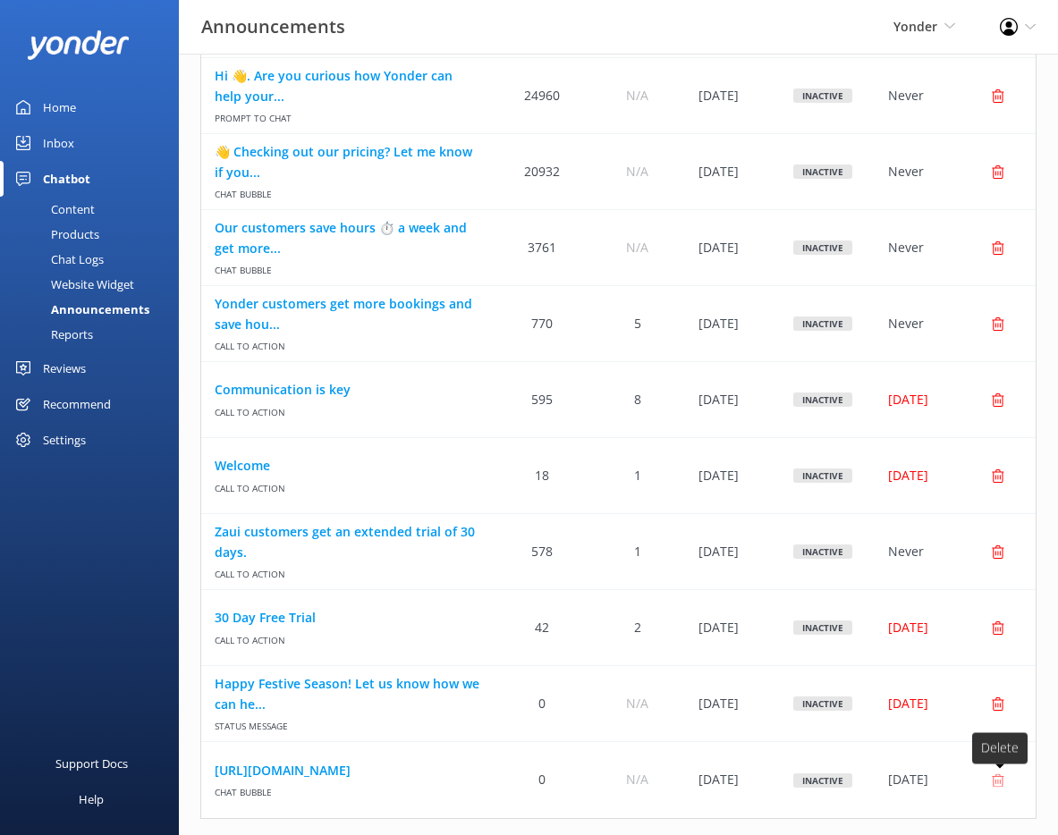
click at [1003, 774] on use "row" at bounding box center [998, 780] width 13 height 13
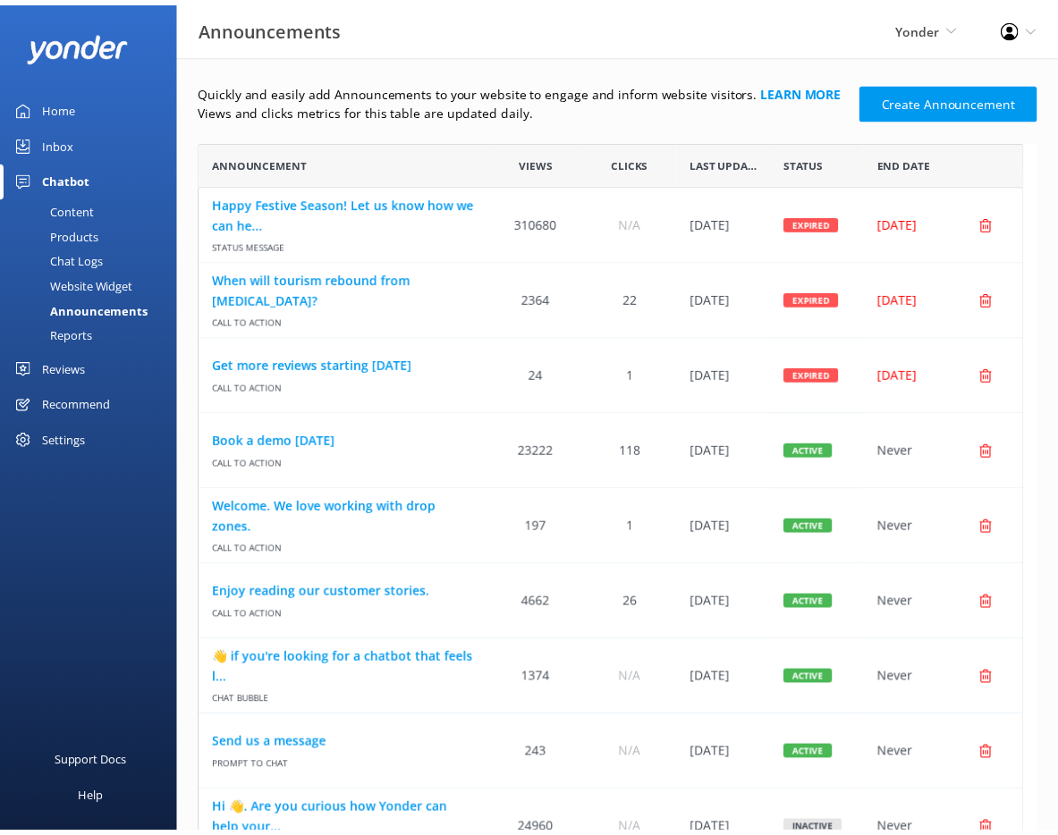
scroll to position [14, 14]
